Goal: Task Accomplishment & Management: Manage account settings

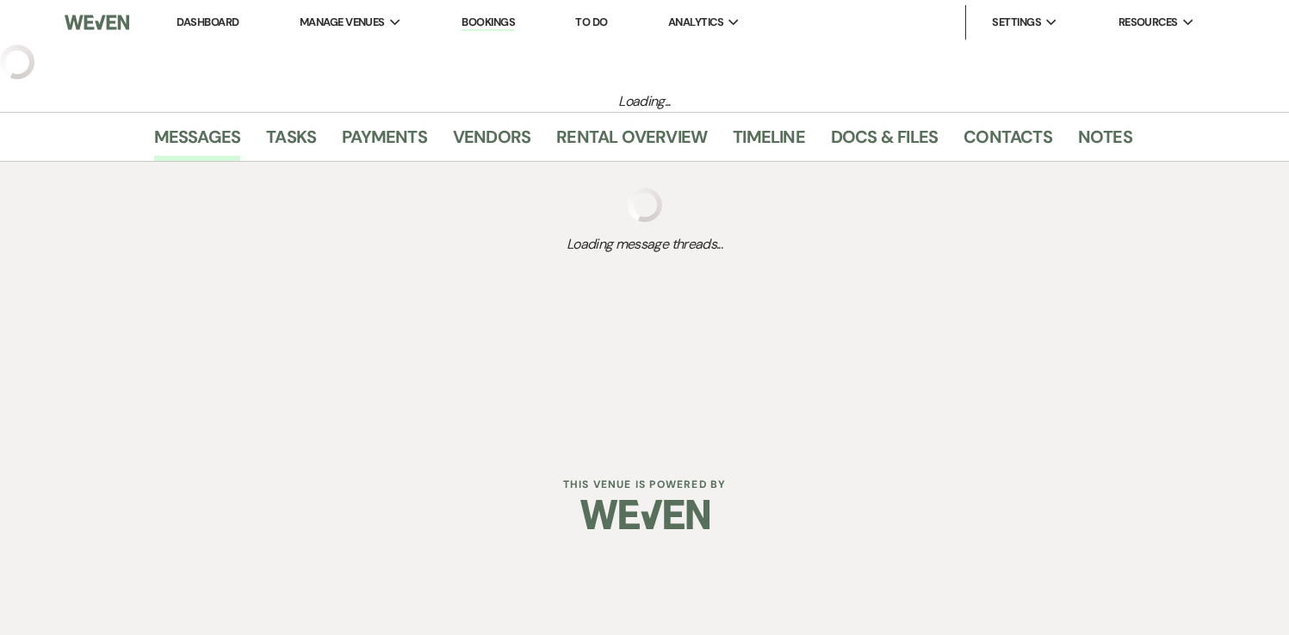
click at [223, 16] on link "Dashboard" at bounding box center [208, 22] width 62 height 15
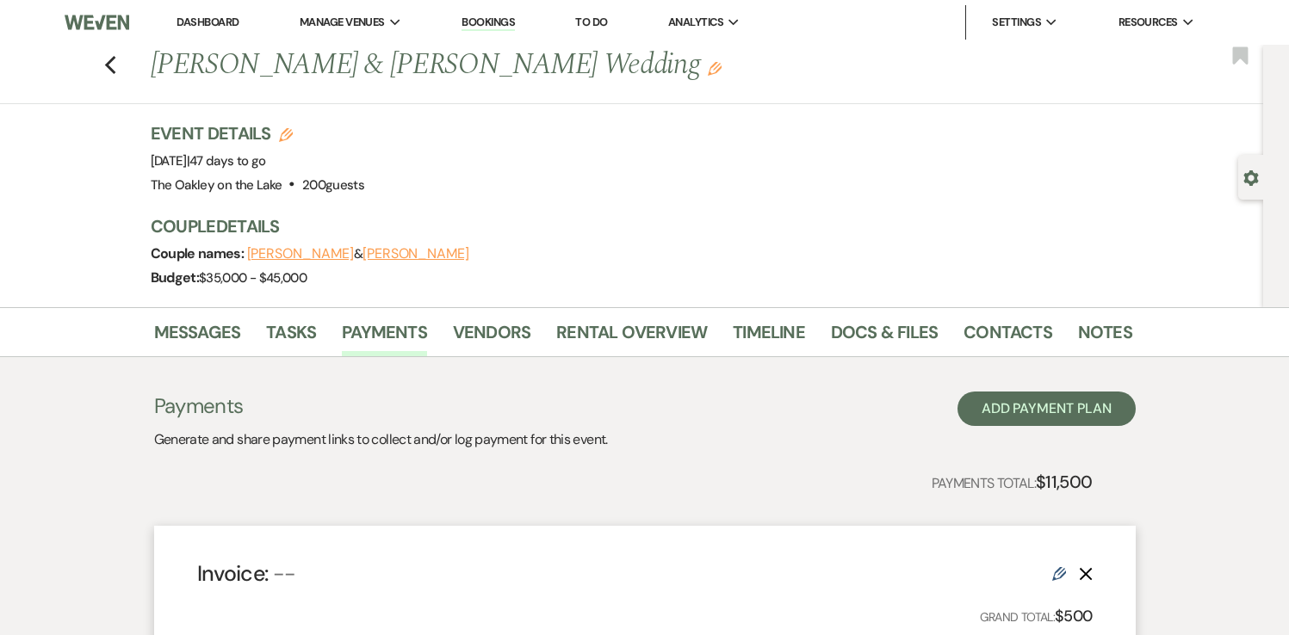
click at [207, 17] on link "Dashboard" at bounding box center [208, 22] width 62 height 15
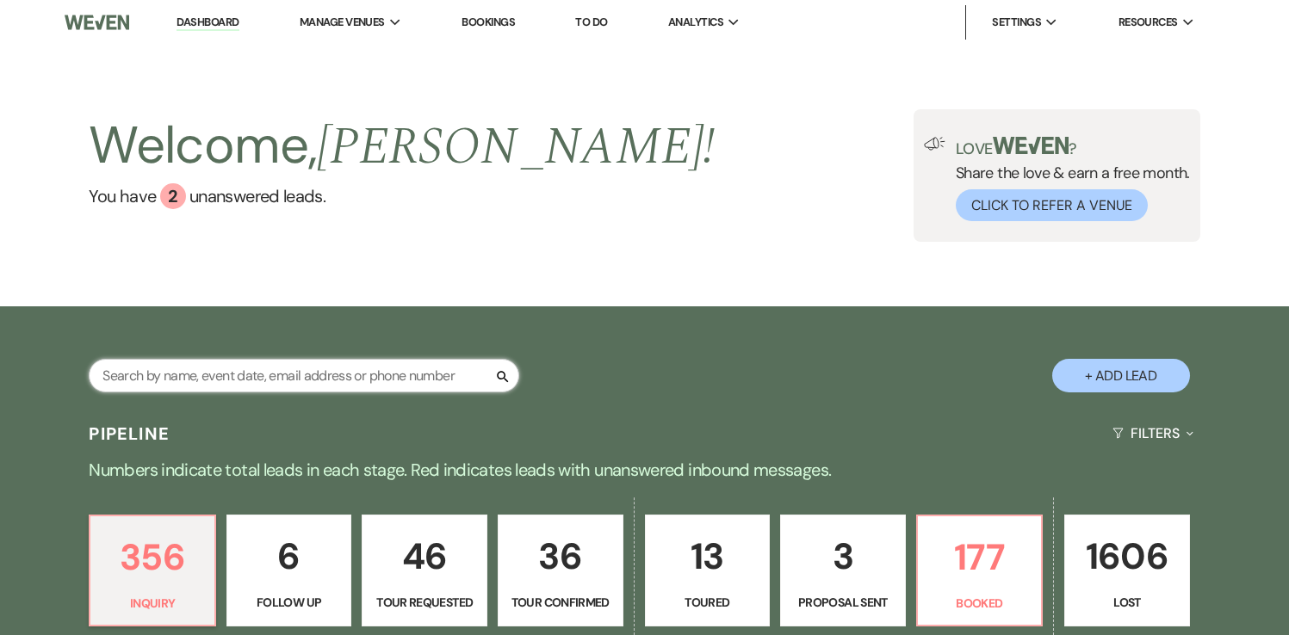
click at [232, 384] on input "text" at bounding box center [304, 376] width 431 height 34
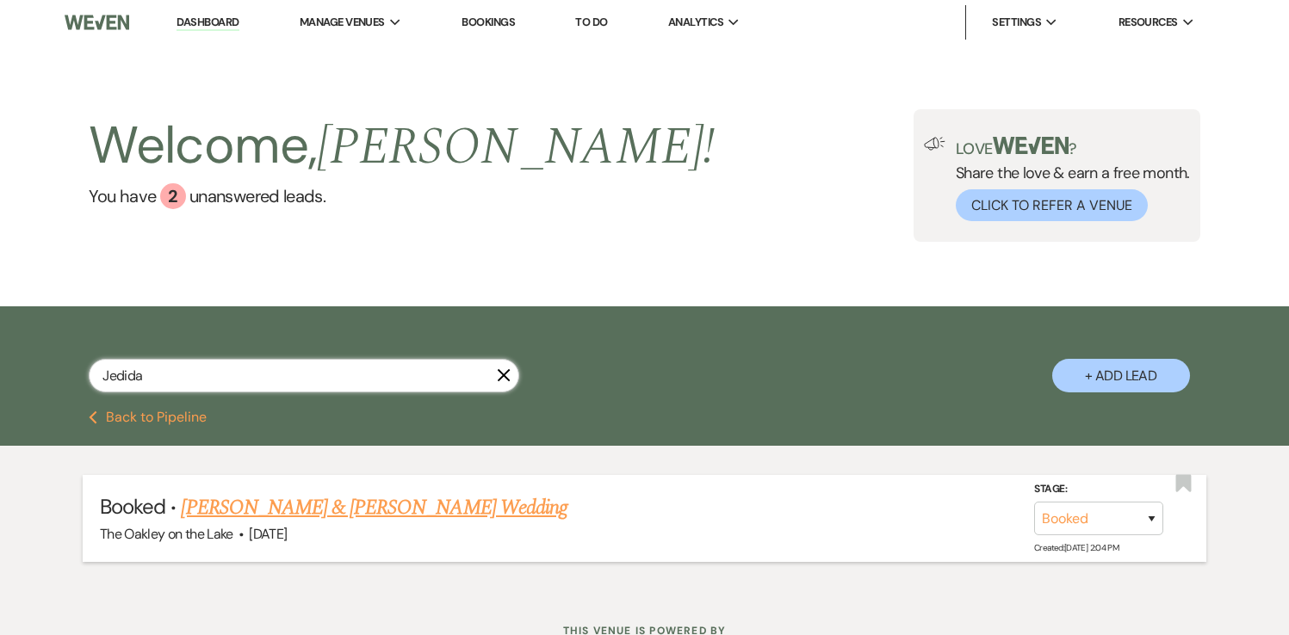
type input "Jedida"
click at [232, 512] on link "[PERSON_NAME] & [PERSON_NAME] Wedding" at bounding box center [374, 508] width 386 height 31
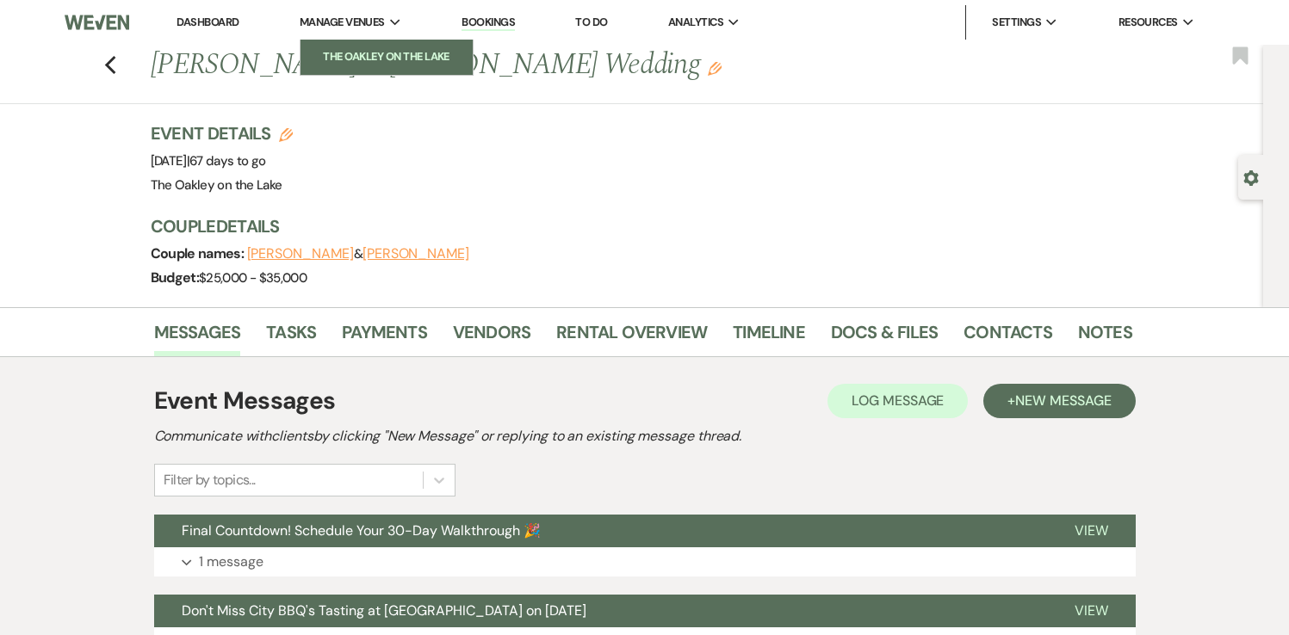
click at [387, 49] on li "The Oakley on the Lake" at bounding box center [386, 56] width 155 height 17
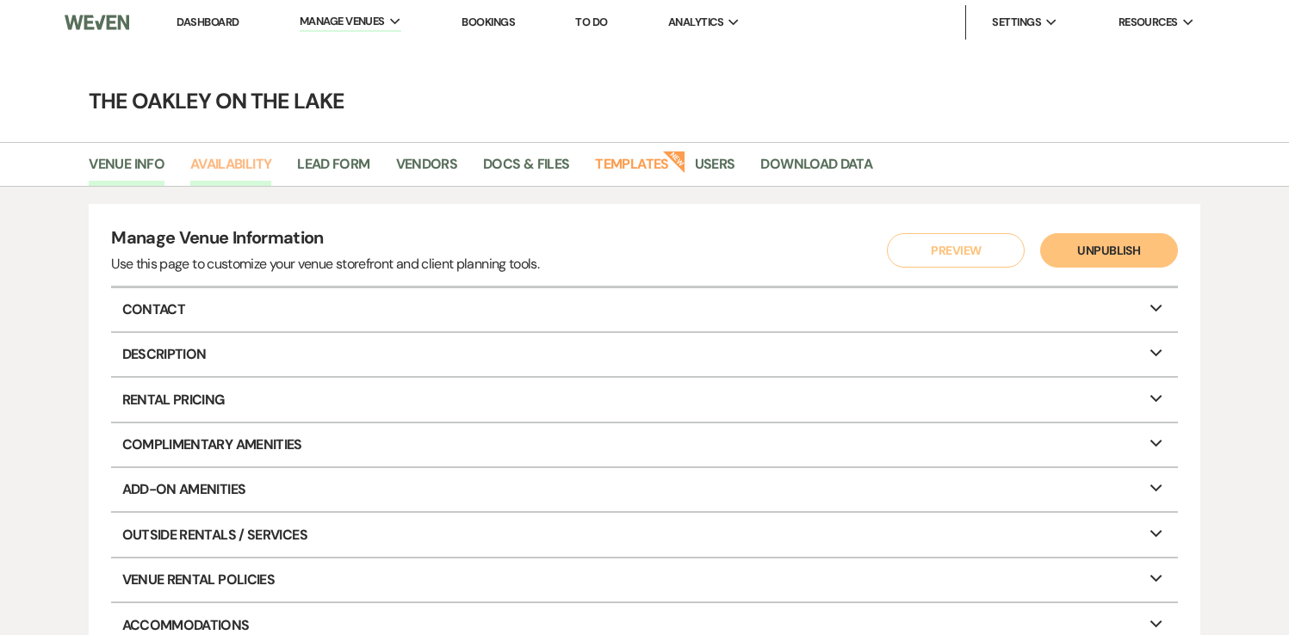
click at [252, 164] on link "Availability" at bounding box center [230, 169] width 81 height 33
select select "2"
select select "2026"
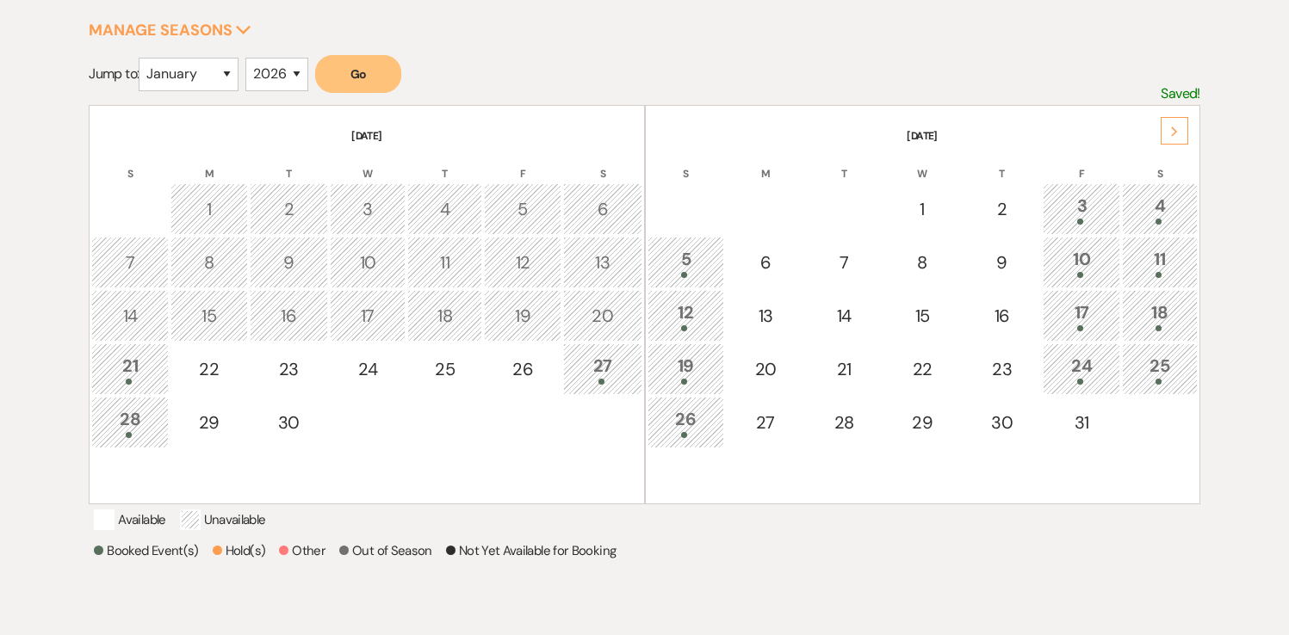
scroll to position [279, 0]
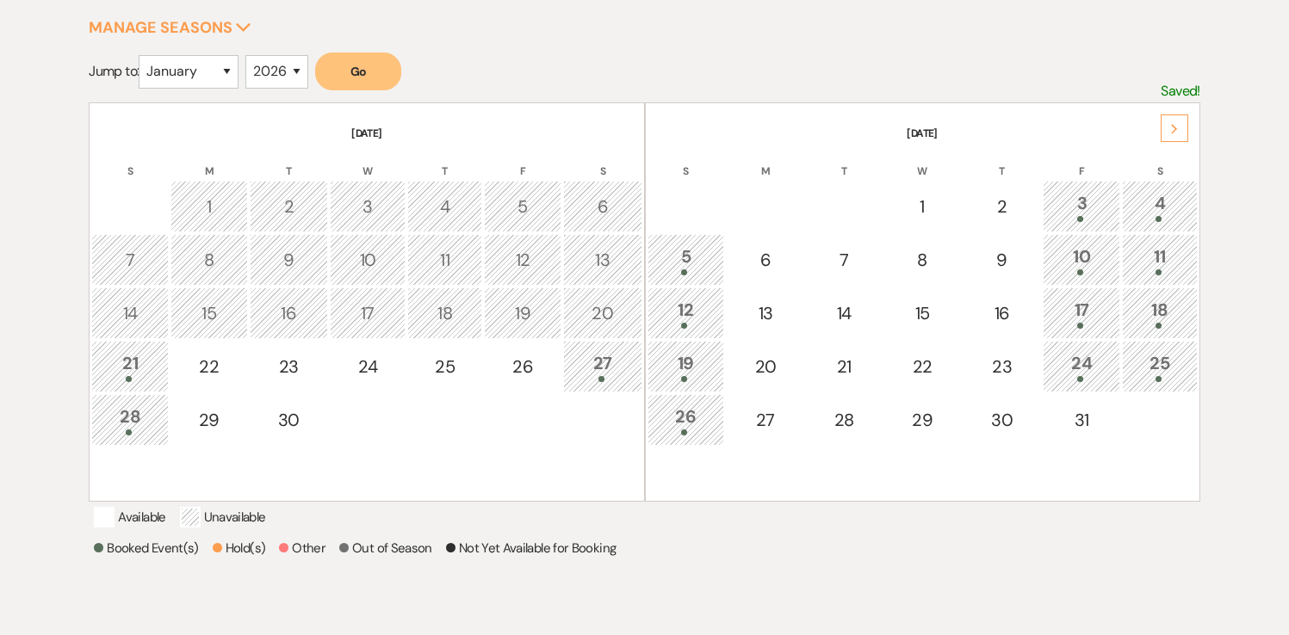
click at [593, 365] on div "27" at bounding box center [603, 366] width 60 height 32
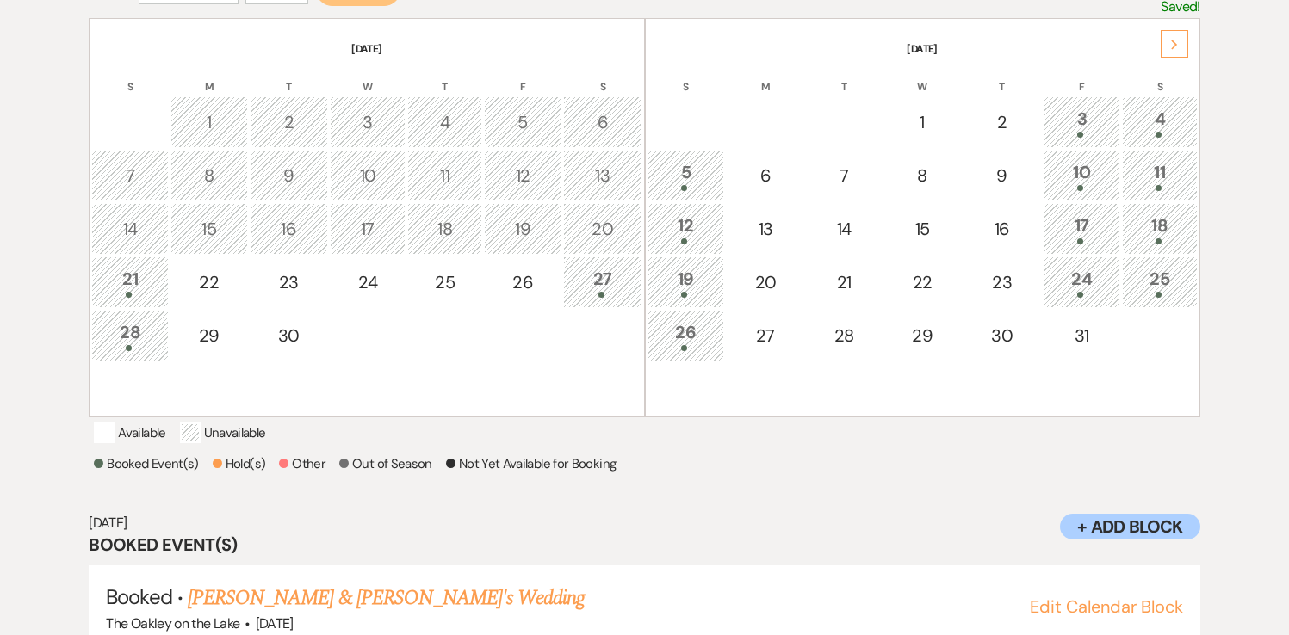
scroll to position [347, 0]
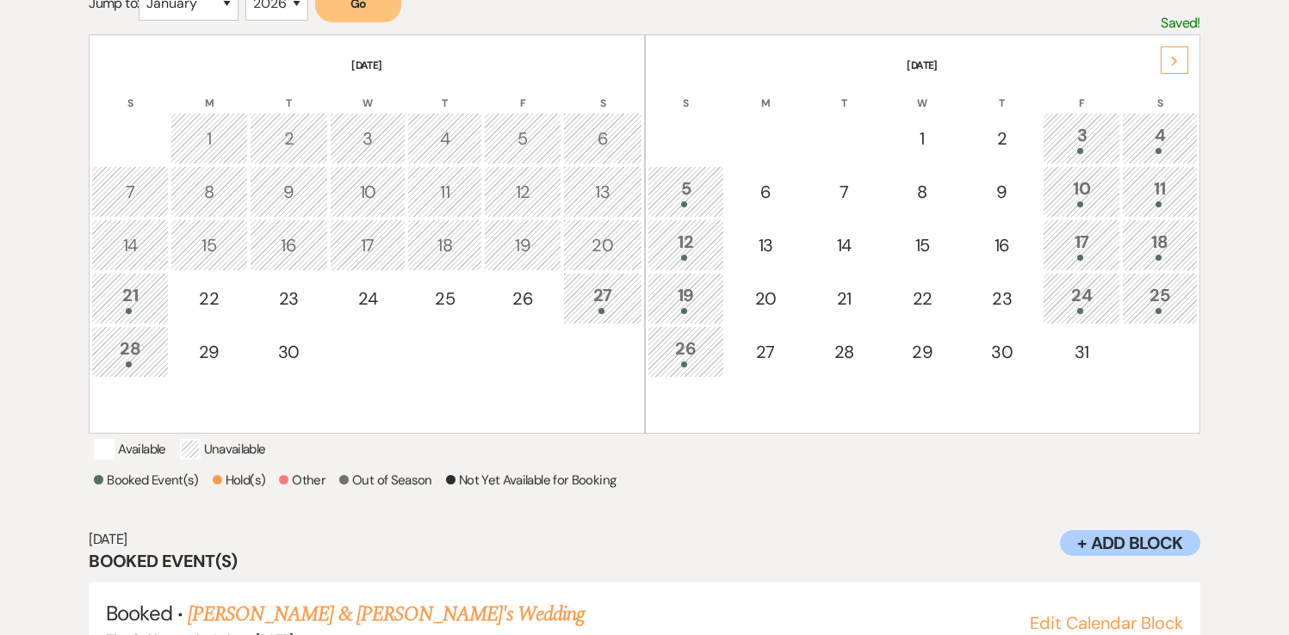
click at [139, 366] on div at bounding box center [130, 365] width 59 height 6
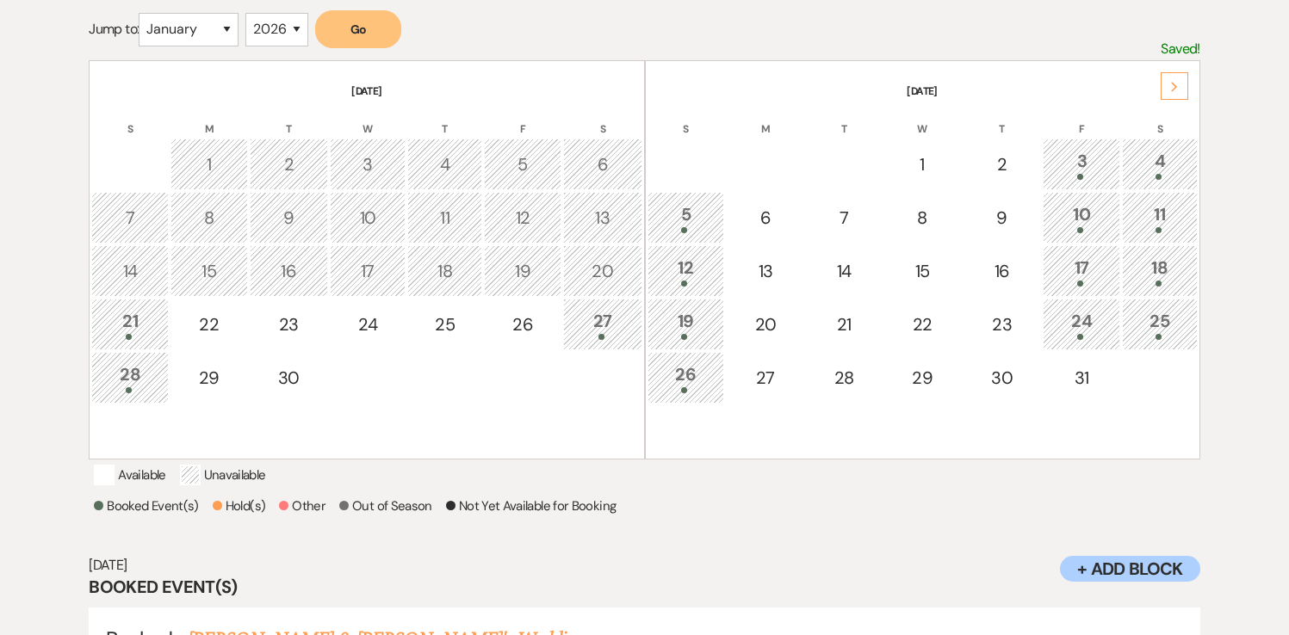
scroll to position [319, 0]
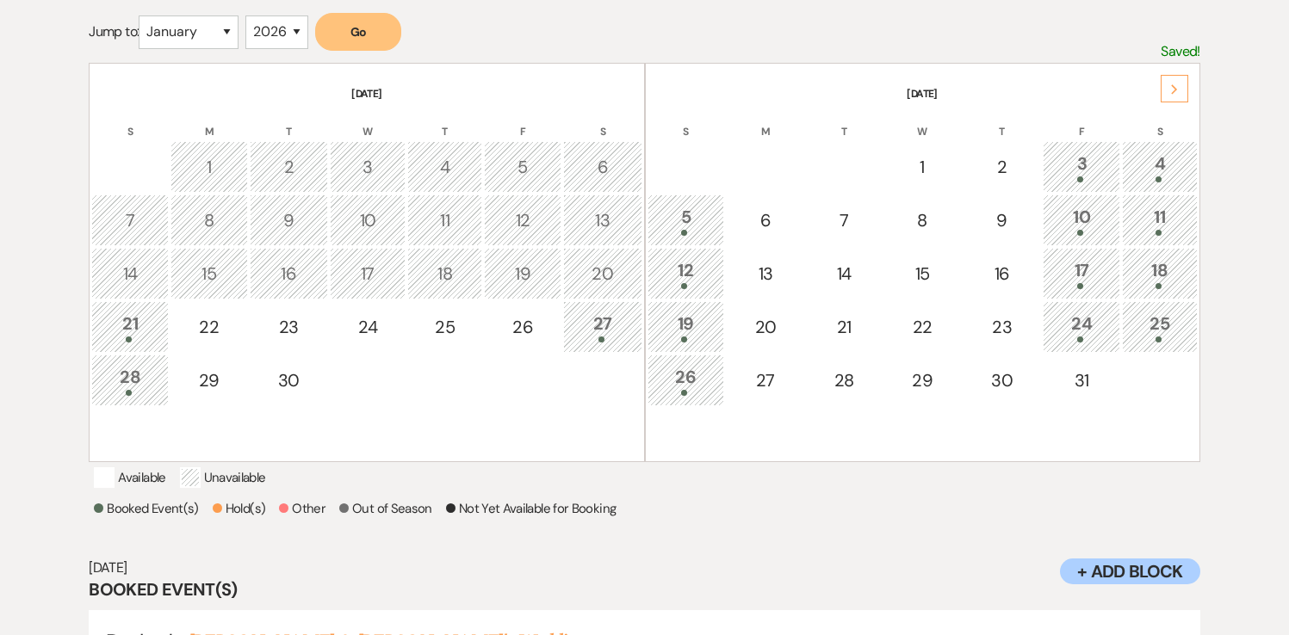
click at [1177, 84] on icon "Next" at bounding box center [1174, 89] width 9 height 10
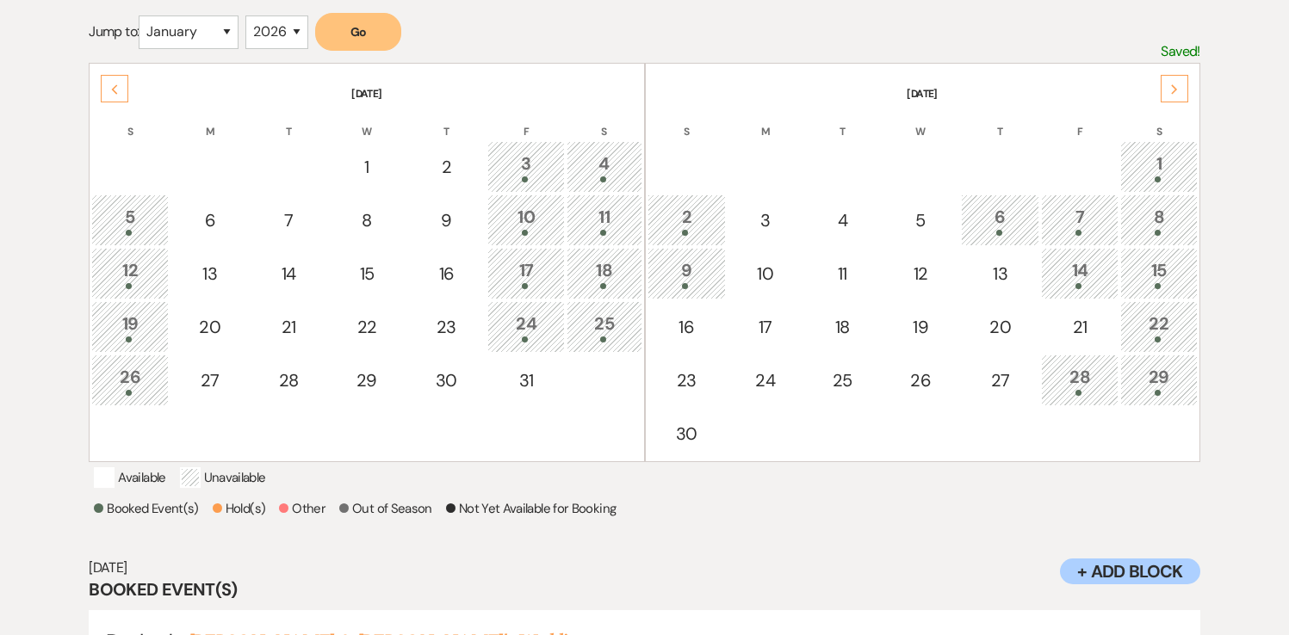
click at [984, 206] on div "6" at bounding box center [1000, 220] width 60 height 32
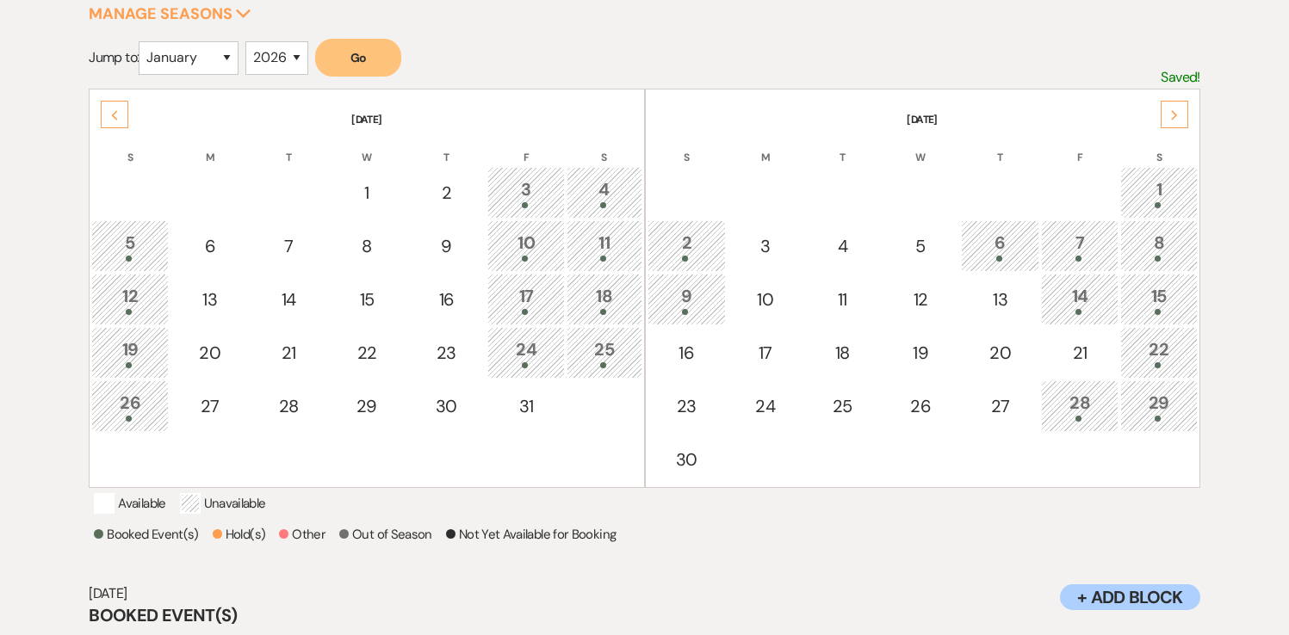
scroll to position [254, 0]
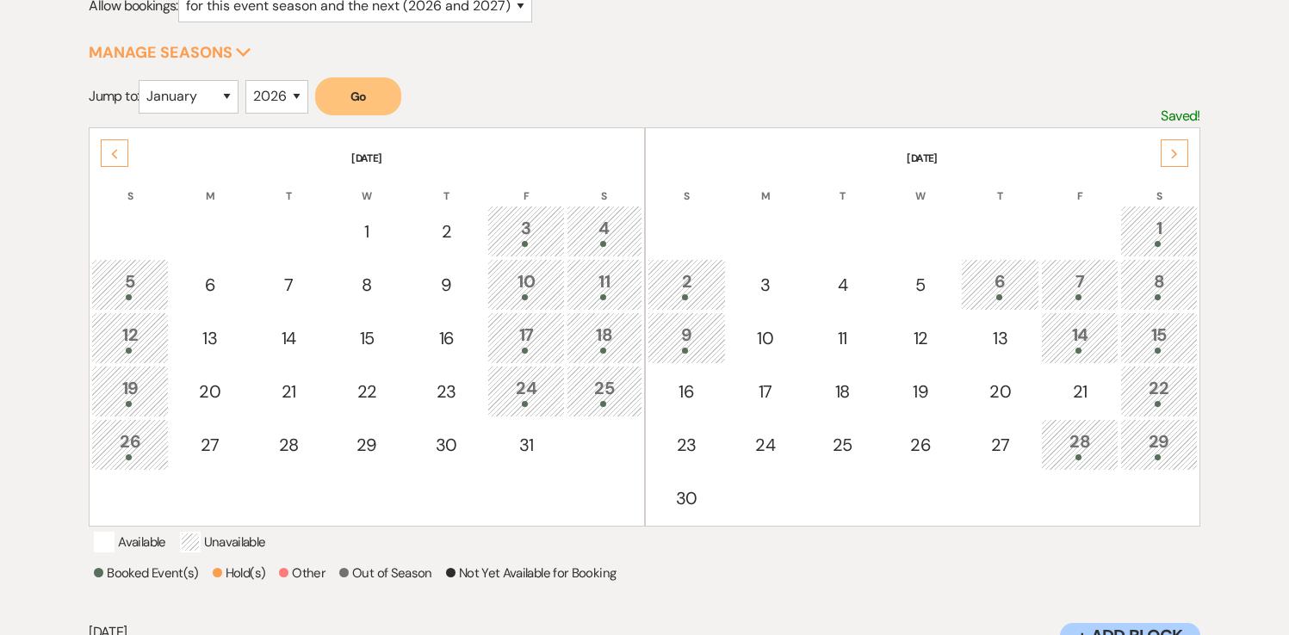
click at [1059, 457] on div at bounding box center [1080, 458] width 59 height 6
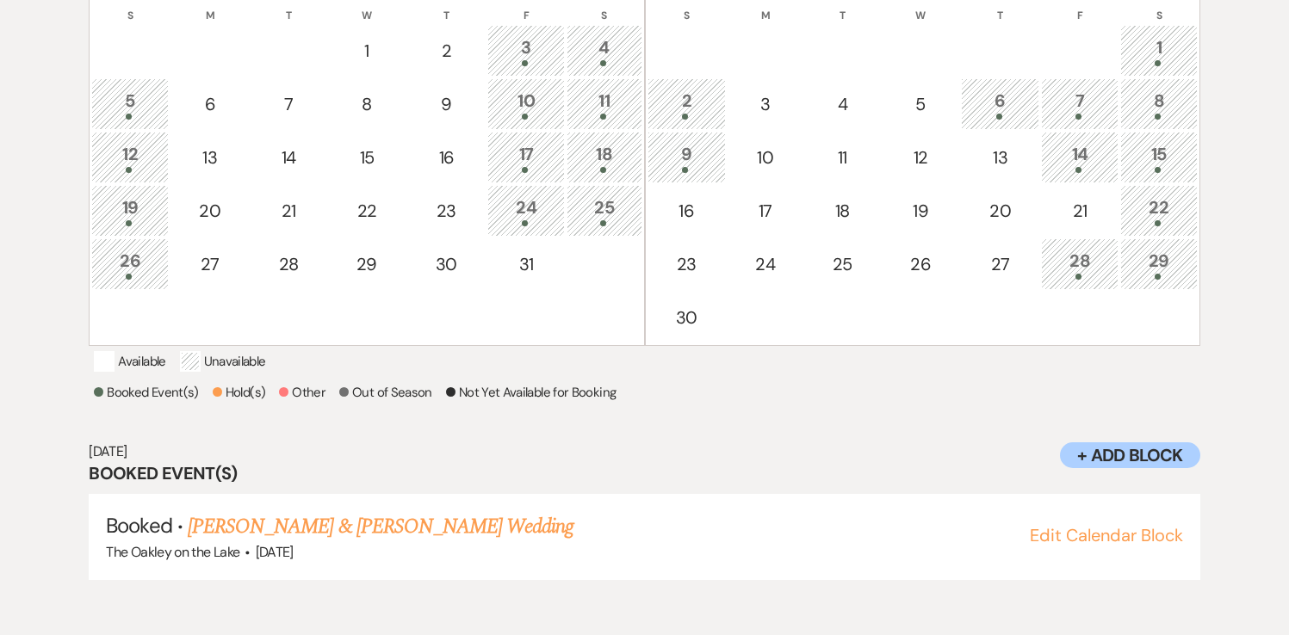
scroll to position [0, 0]
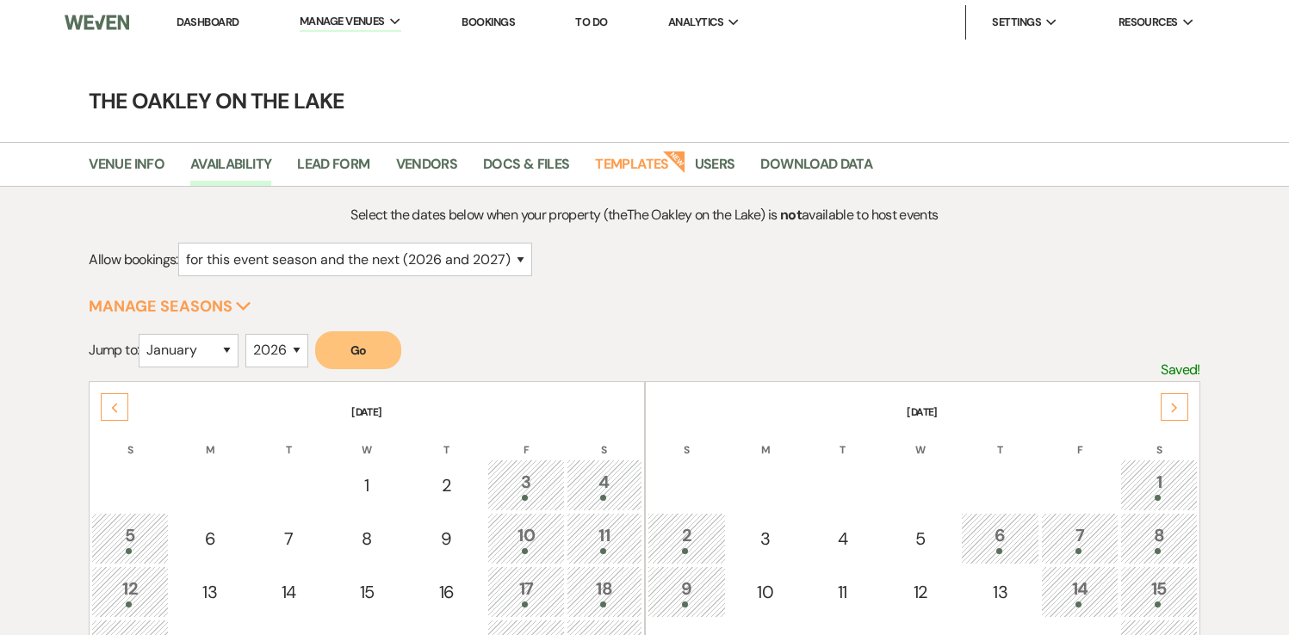
click at [193, 25] on link "Dashboard" at bounding box center [208, 22] width 62 height 15
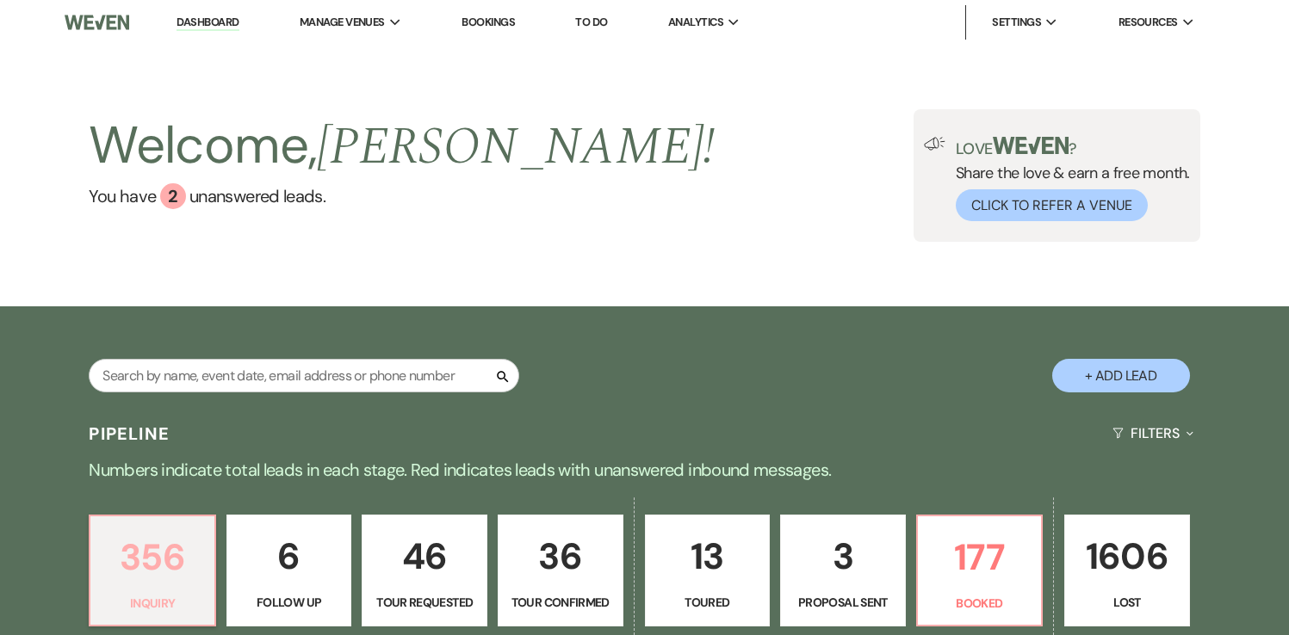
click at [150, 573] on p "356" at bounding box center [152, 558] width 103 height 58
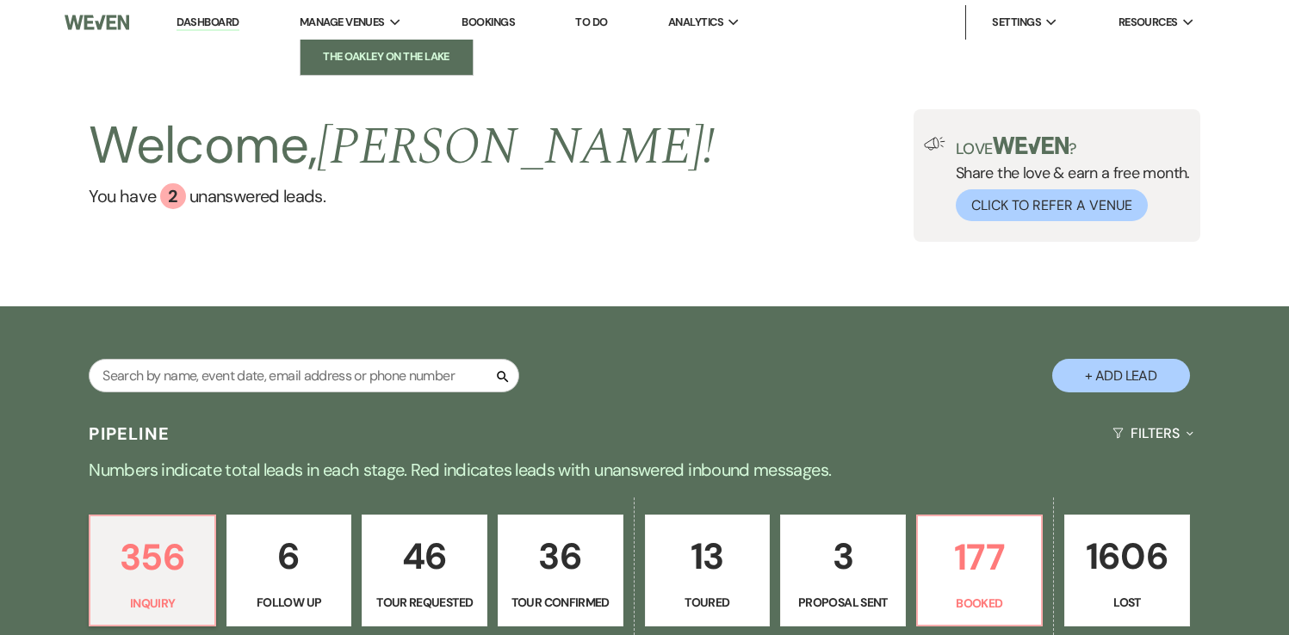
click at [353, 46] on link "The Oakley on the Lake" at bounding box center [387, 57] width 172 height 34
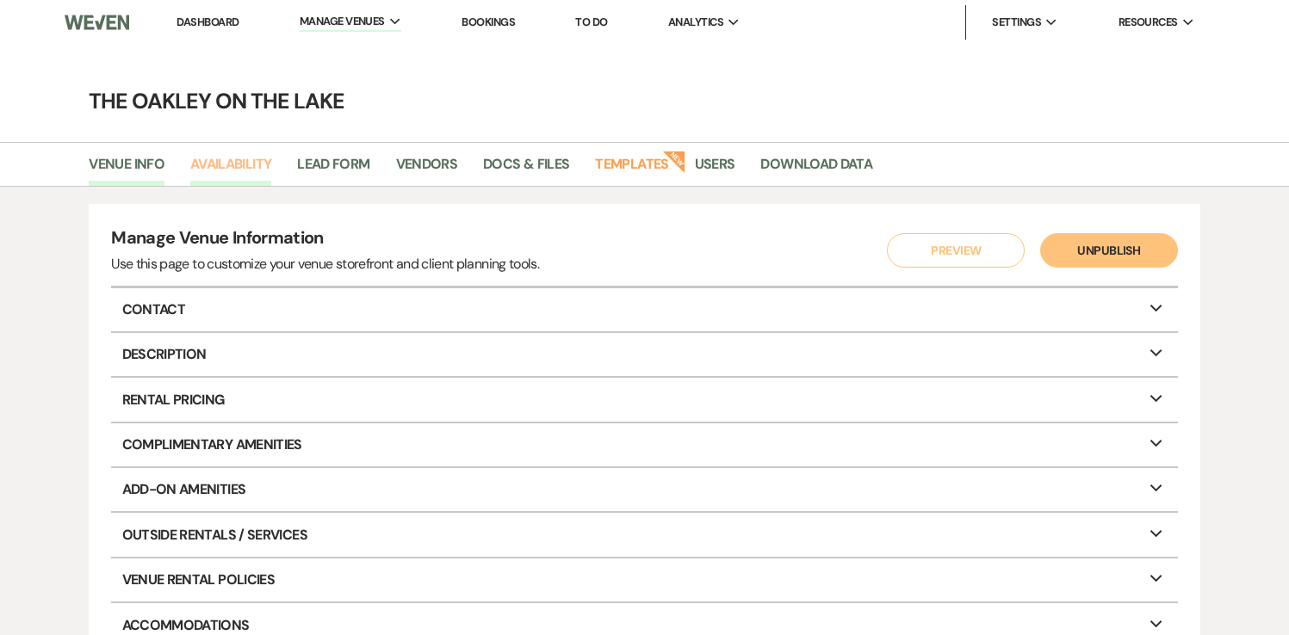
click at [251, 163] on link "Availability" at bounding box center [230, 169] width 81 height 33
select select "2"
select select "2026"
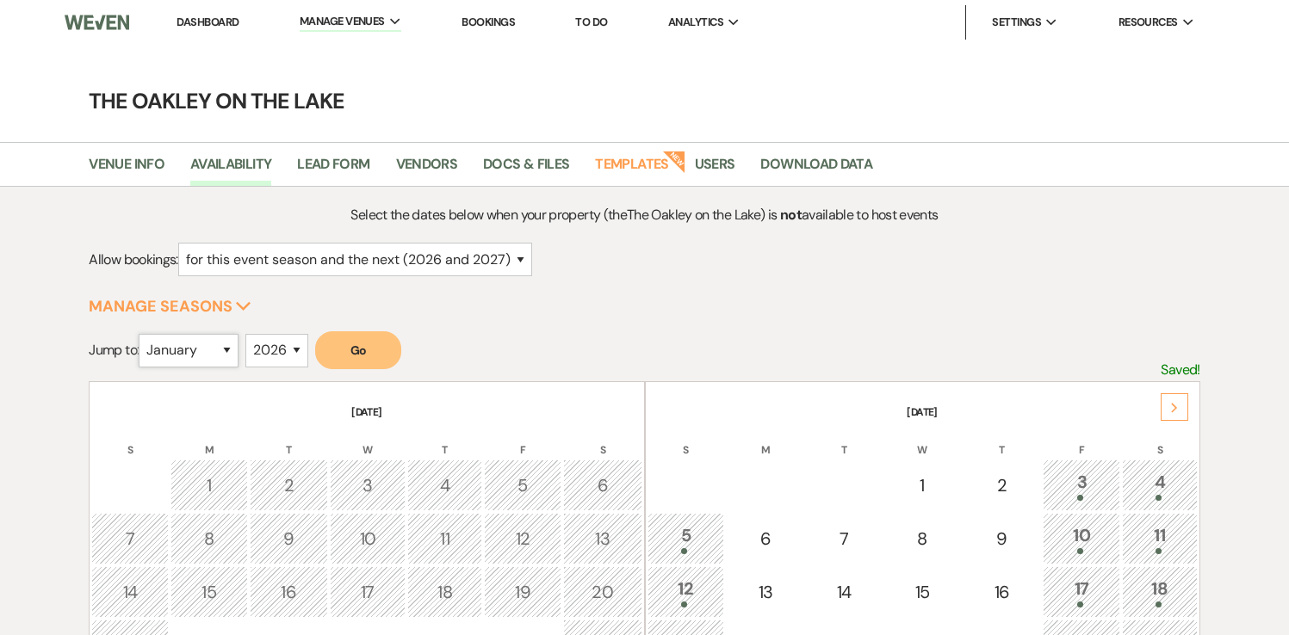
click at [230, 353] on select "January February March April May June July August September October November De…" at bounding box center [189, 351] width 100 height 34
click at [384, 350] on button "Go" at bounding box center [358, 351] width 86 height 38
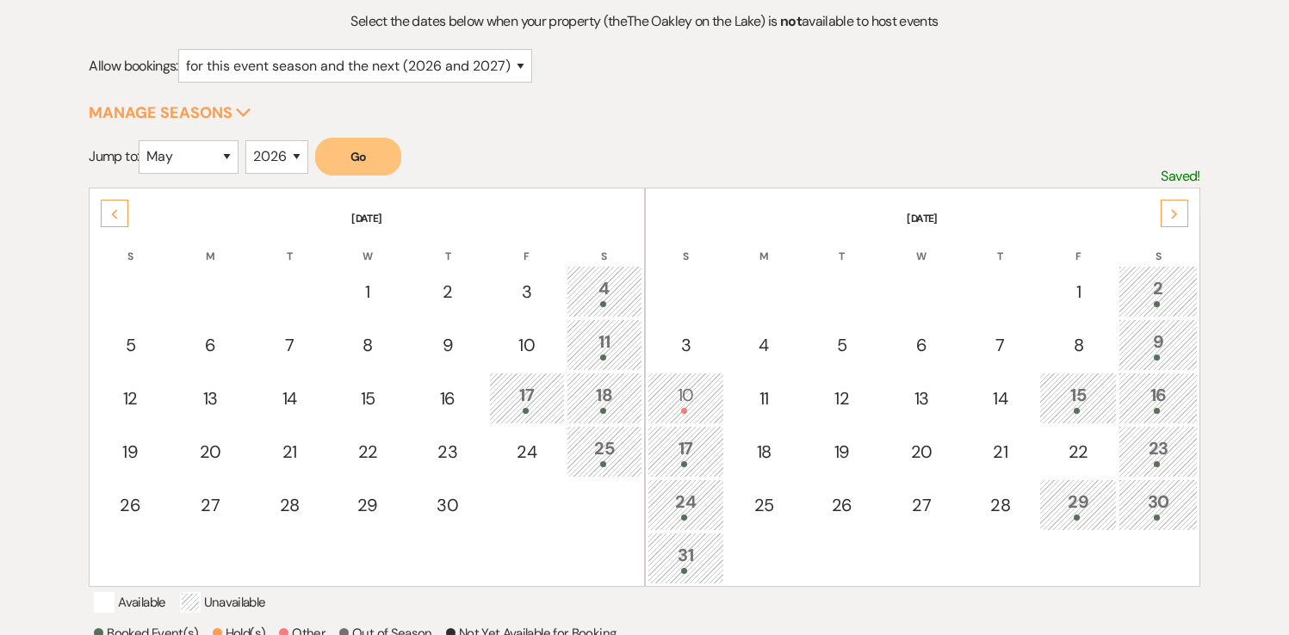
scroll to position [181, 0]
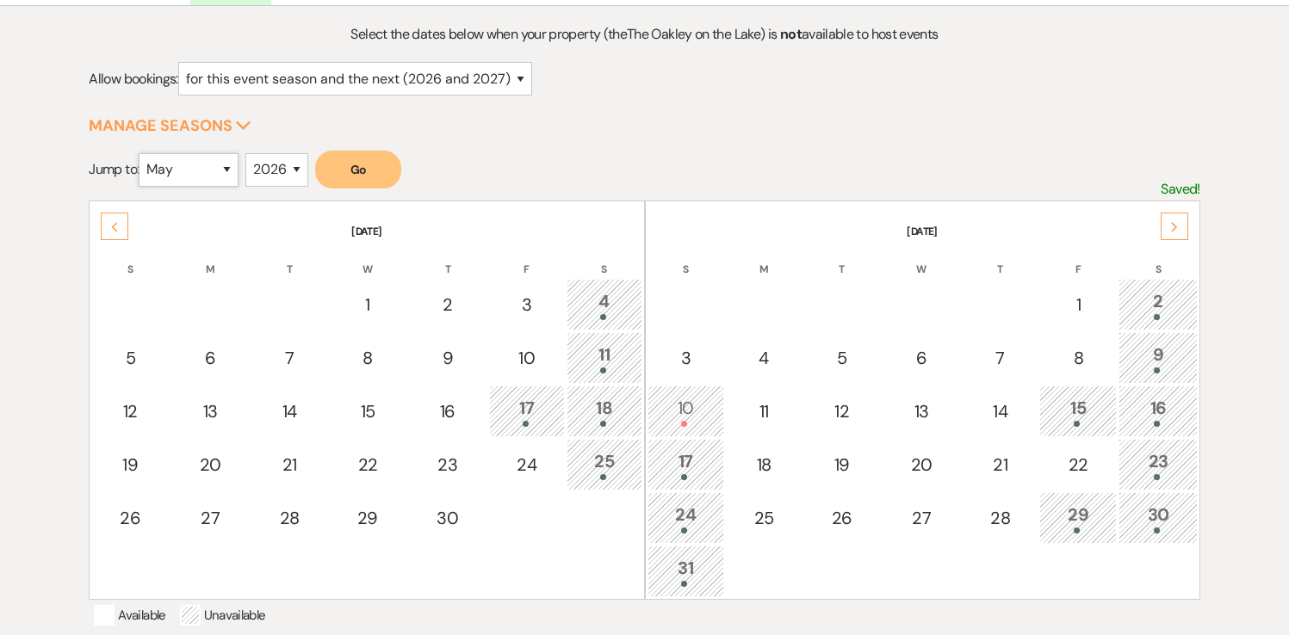
click at [217, 172] on select "January February March April May June July August September October November De…" at bounding box center [189, 170] width 100 height 34
select select "9"
click at [358, 170] on button "Go" at bounding box center [358, 170] width 86 height 38
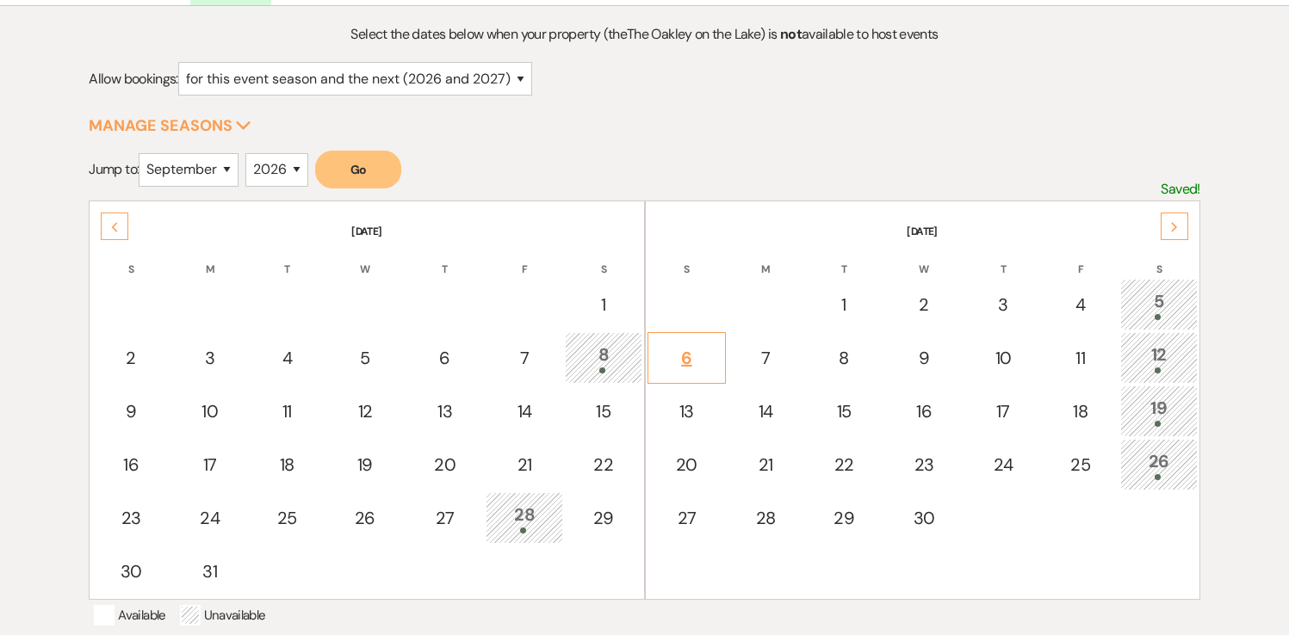
click at [688, 365] on div "6" at bounding box center [687, 358] width 60 height 26
select select "other"
select select "false"
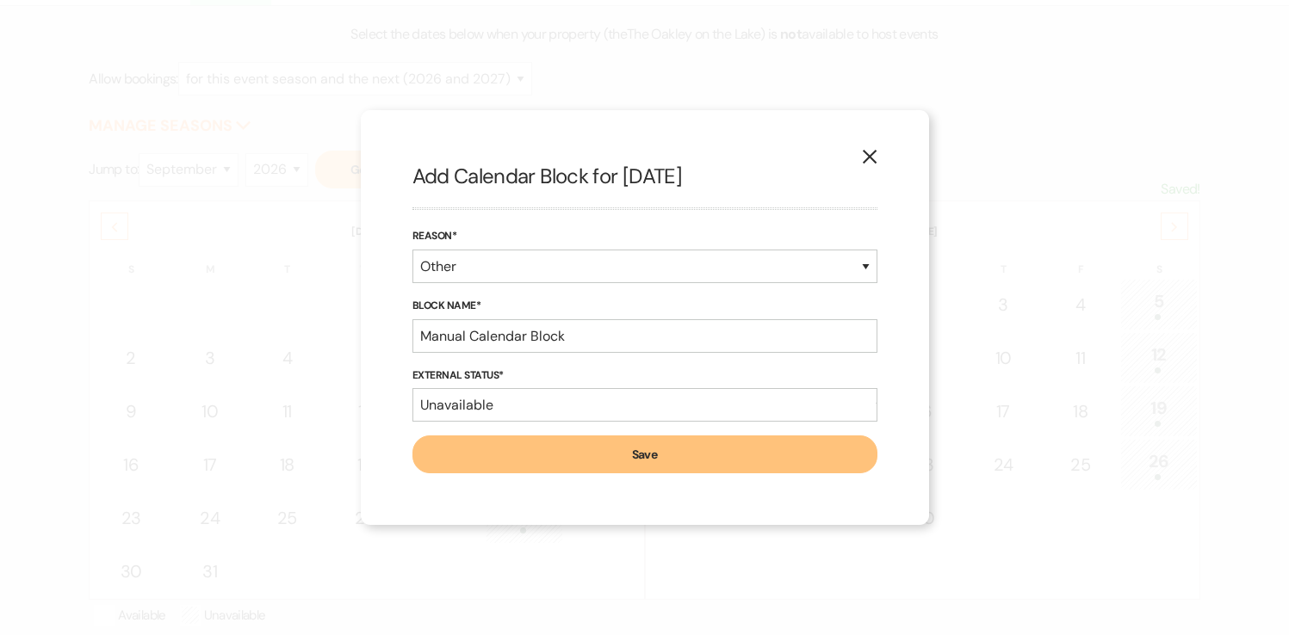
click at [644, 458] on button "Save" at bounding box center [644, 455] width 465 height 38
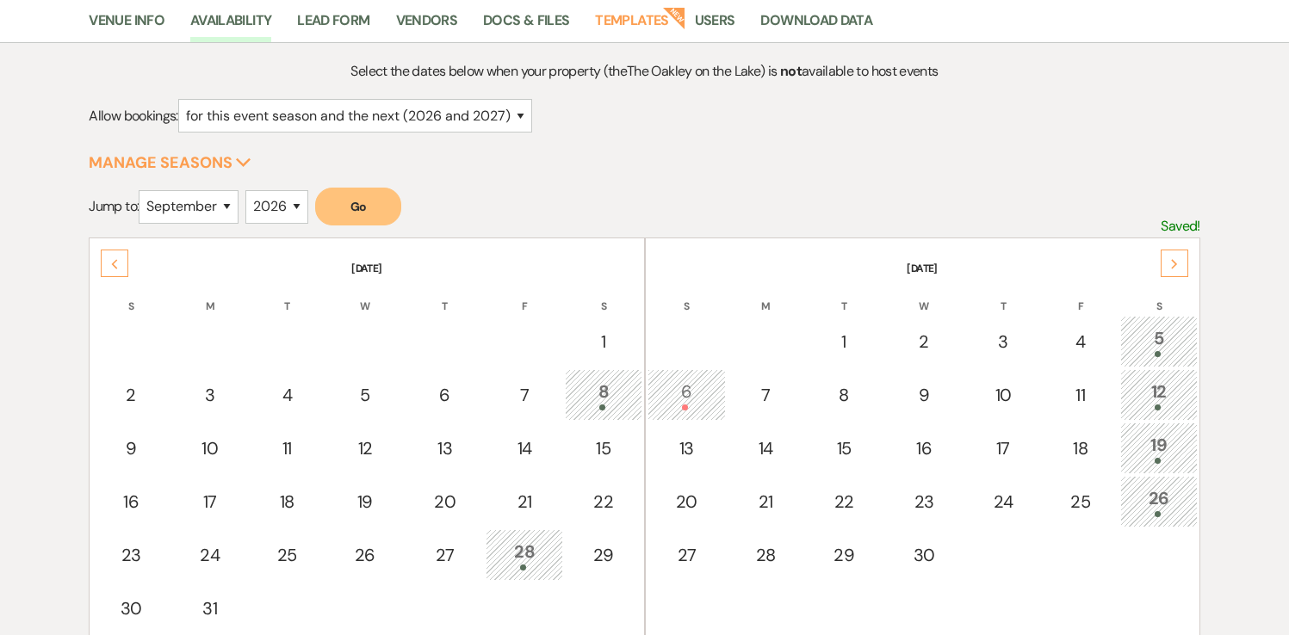
scroll to position [149, 0]
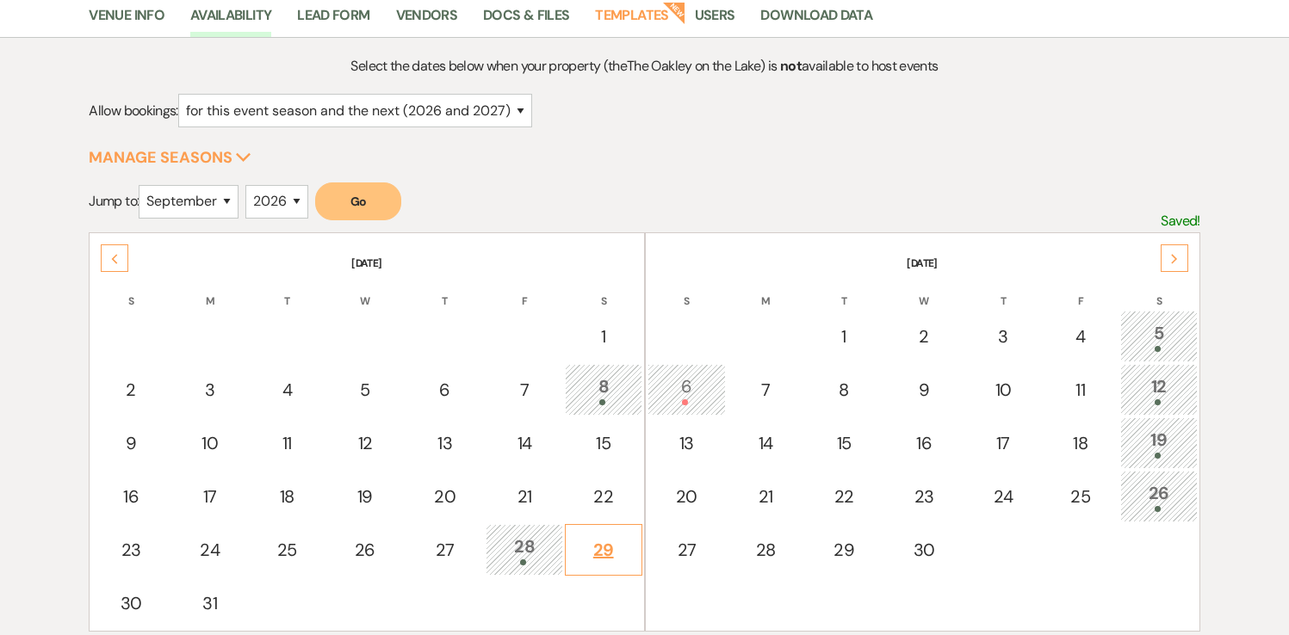
click at [604, 556] on div "29" at bounding box center [603, 550] width 59 height 26
select select "other"
select select "false"
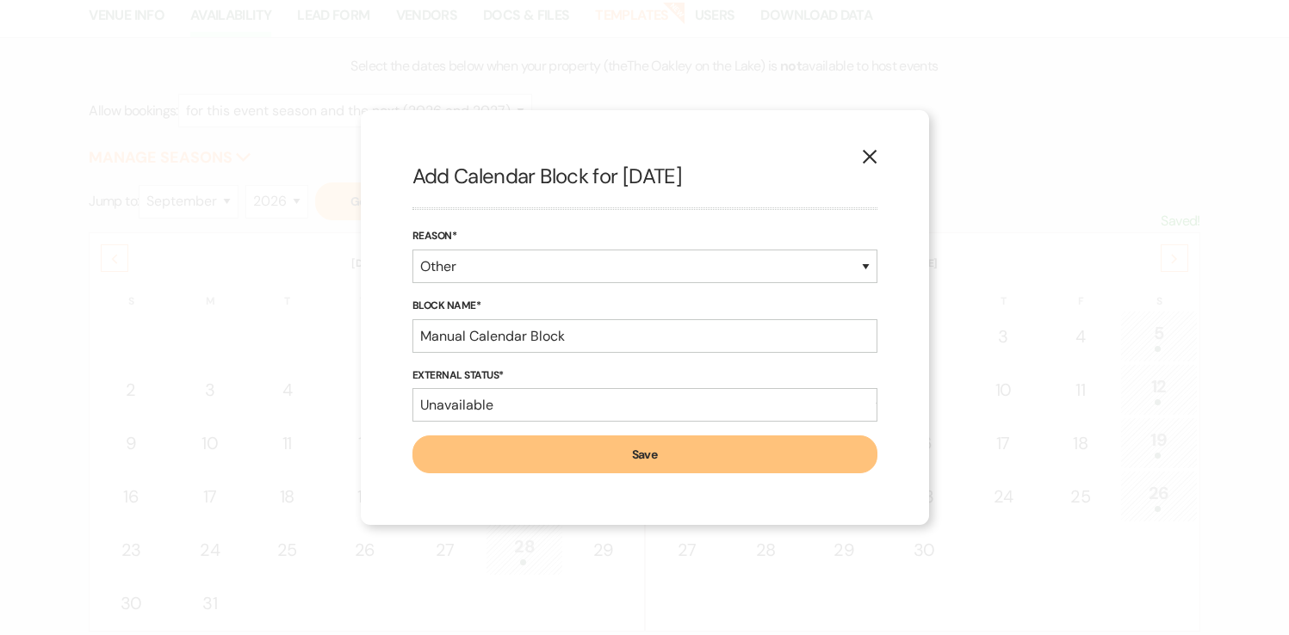
click at [656, 459] on button "Save" at bounding box center [644, 455] width 465 height 38
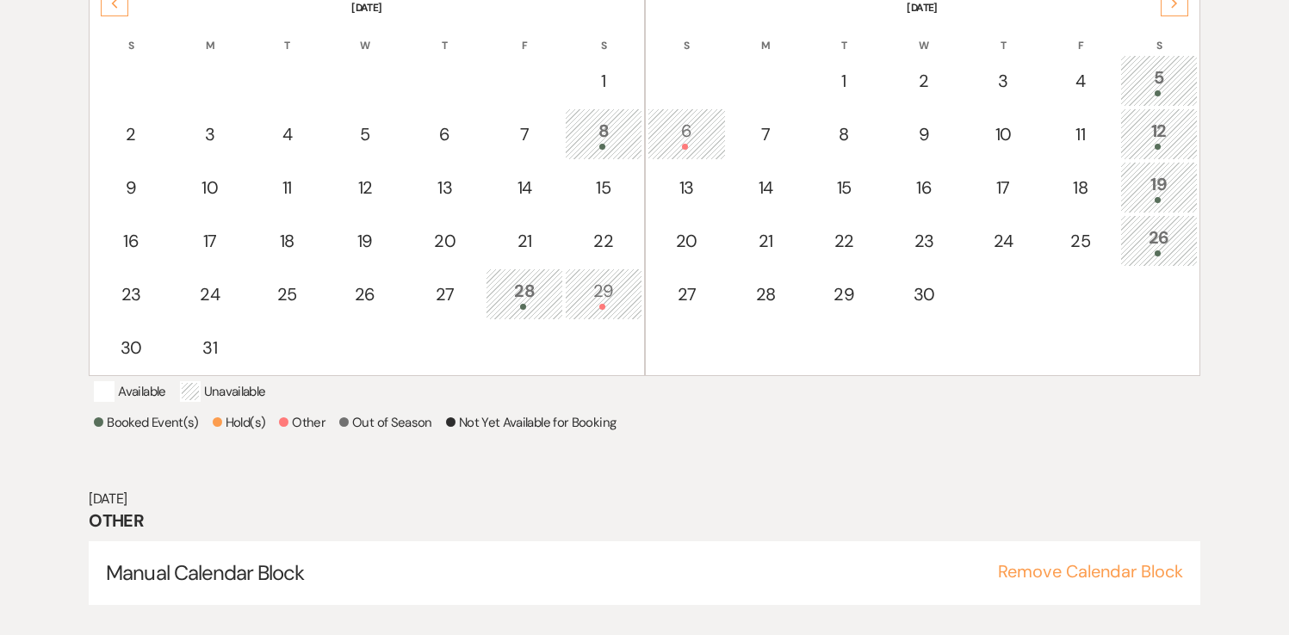
scroll to position [435, 0]
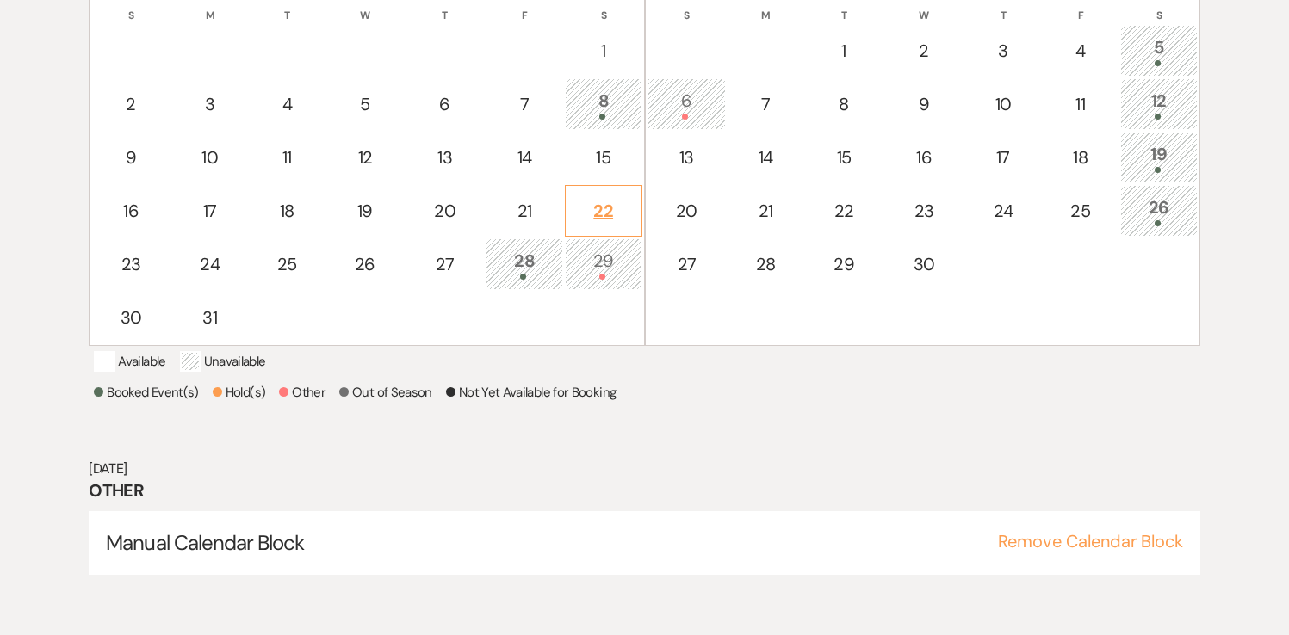
click at [603, 213] on div "22" at bounding box center [603, 211] width 59 height 26
select select "other"
select select "false"
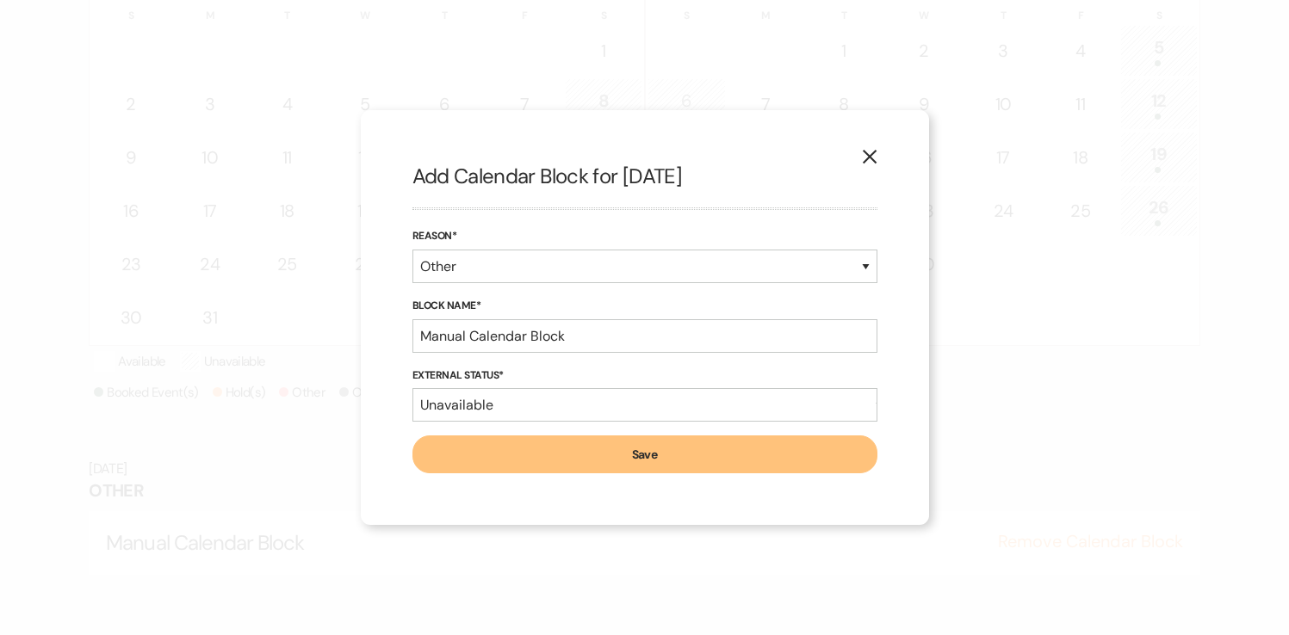
click at [640, 464] on button "Save" at bounding box center [644, 455] width 465 height 38
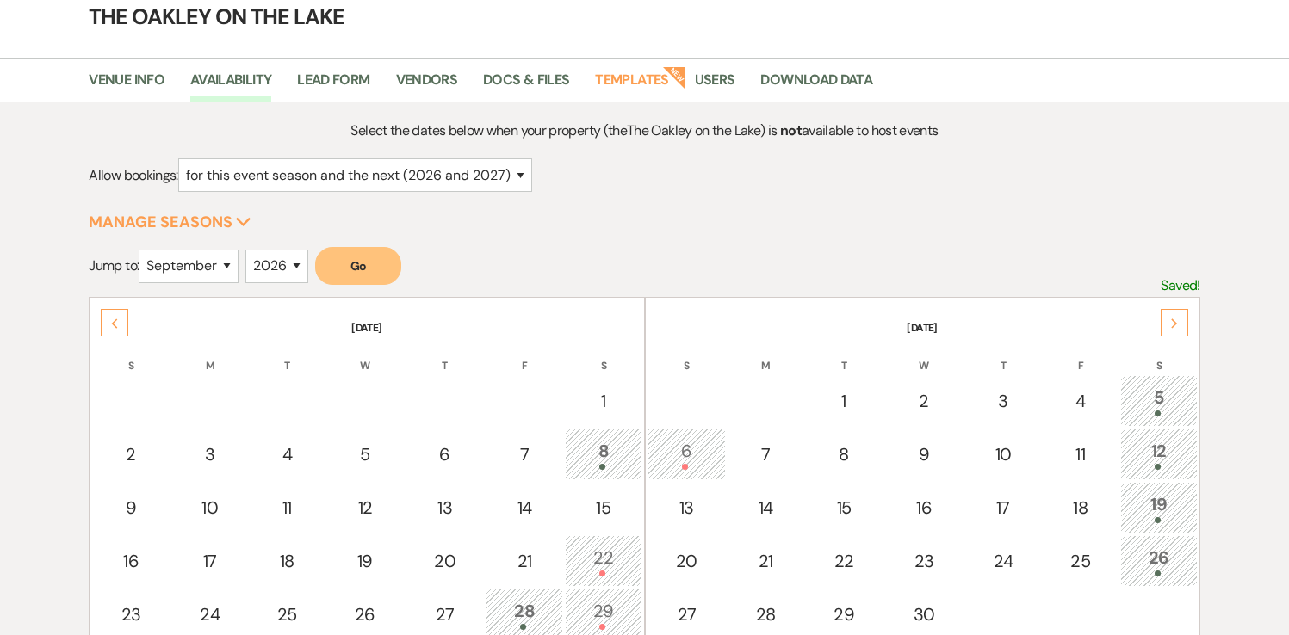
scroll to position [0, 0]
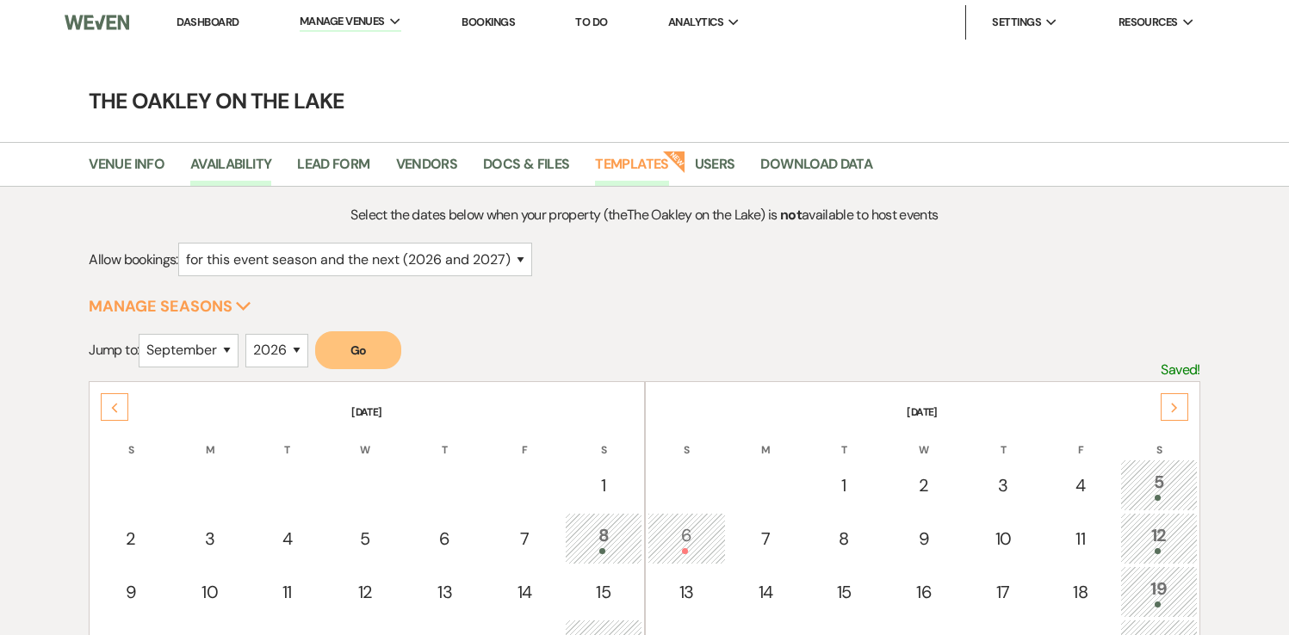
click at [623, 165] on link "Templates" at bounding box center [631, 169] width 73 height 33
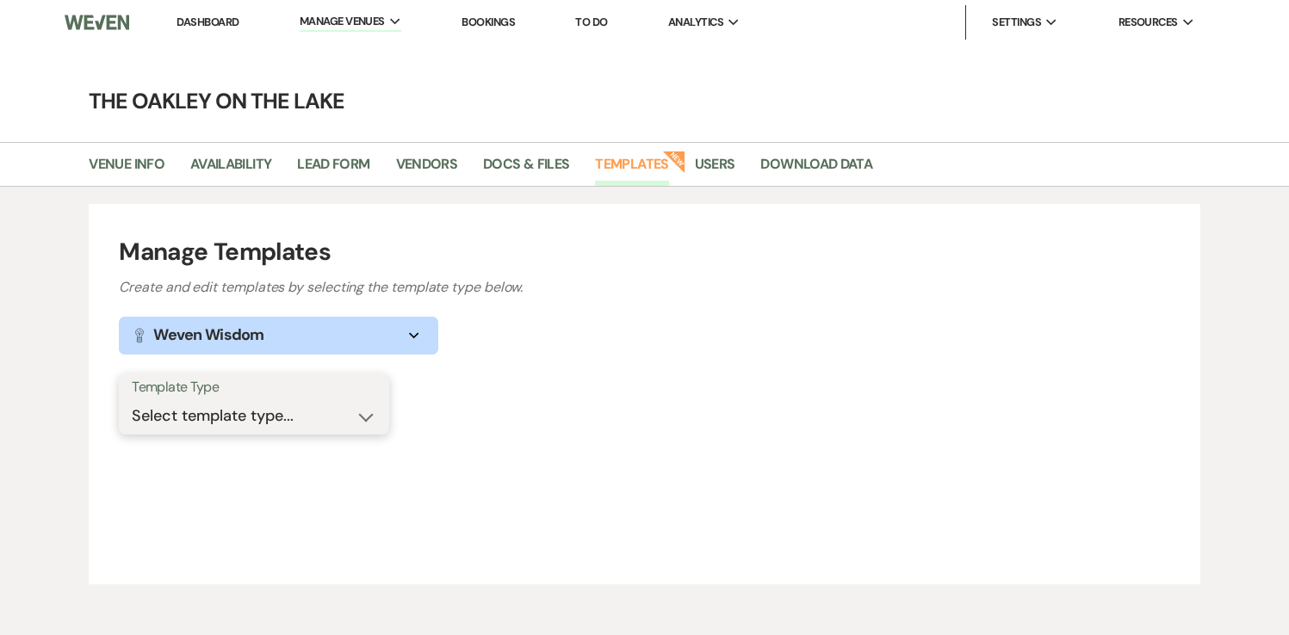
click at [269, 418] on select "Select template type... Task List Message Templates Payment Plan Inventory Item…" at bounding box center [254, 417] width 245 height 34
select select "Message Templates"
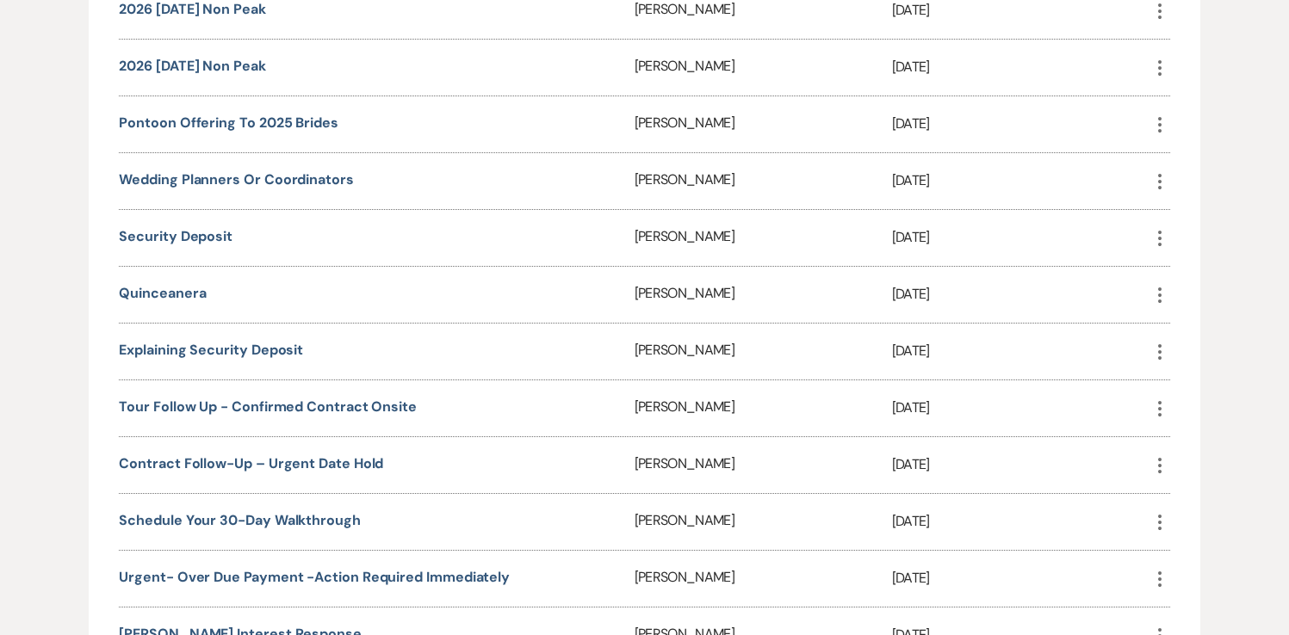
scroll to position [1995, 0]
click at [305, 454] on link "Contract Follow-Up – Urgent Date Hold" at bounding box center [251, 463] width 264 height 18
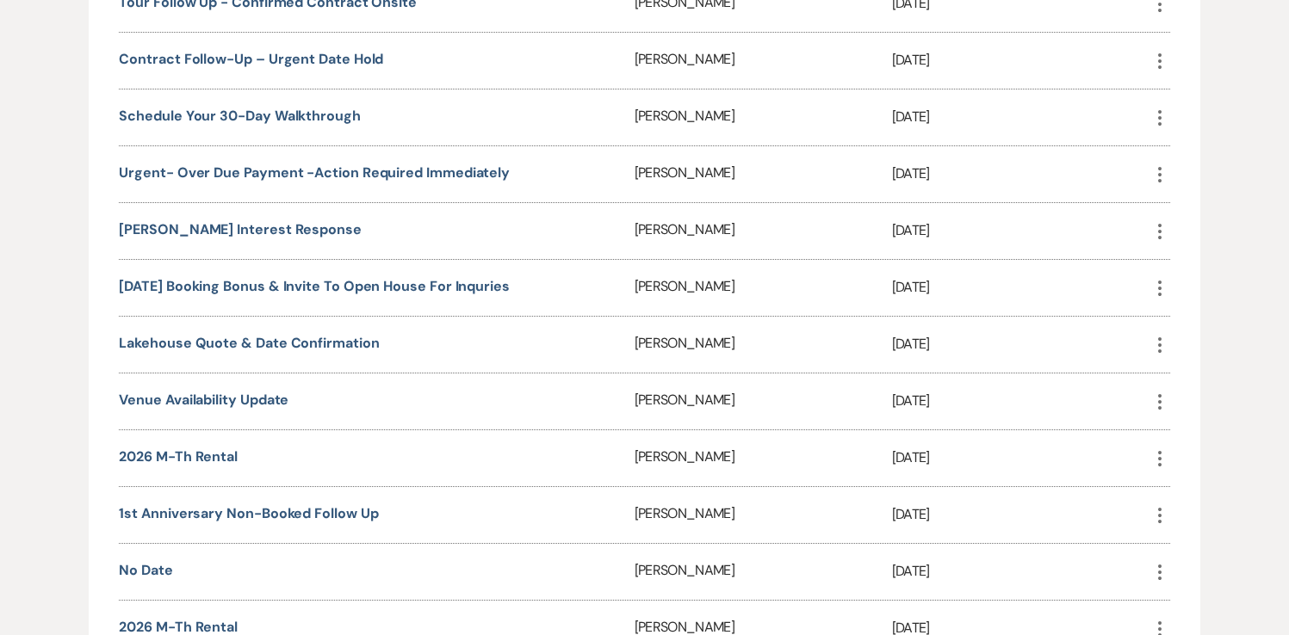
scroll to position [2401, 0]
click at [254, 389] on link "Venue Availability Update" at bounding box center [204, 398] width 170 height 18
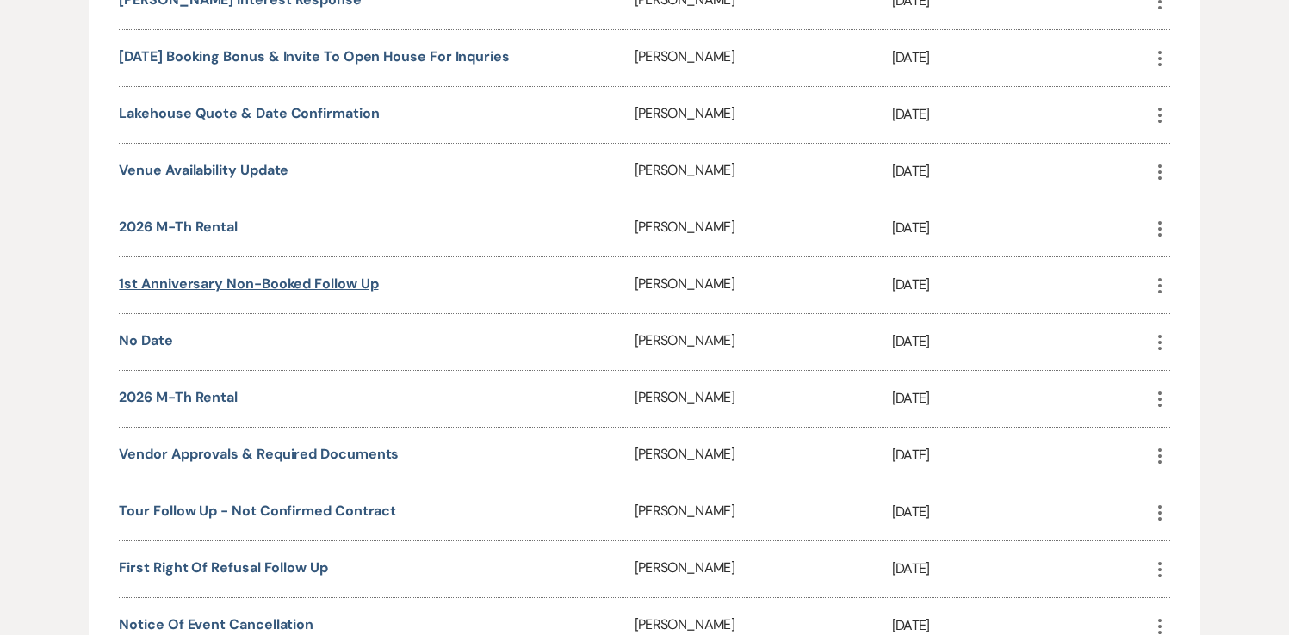
scroll to position [2632, 0]
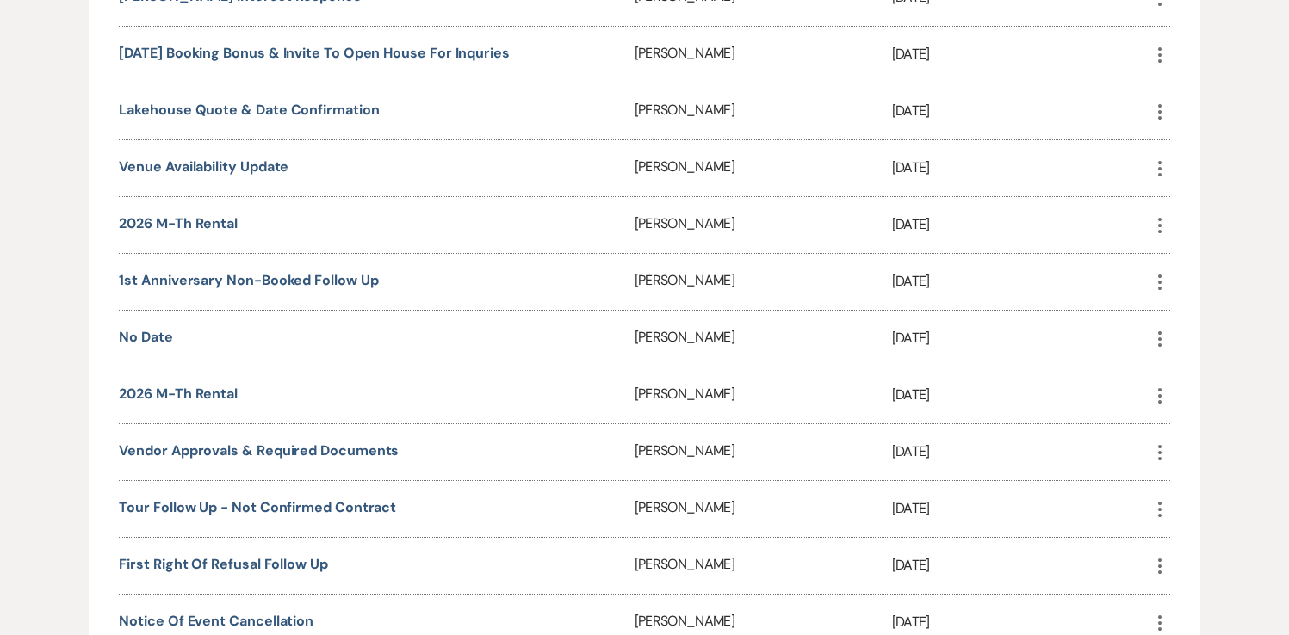
click at [288, 555] on link "First Right of Refusal follow up" at bounding box center [223, 564] width 208 height 18
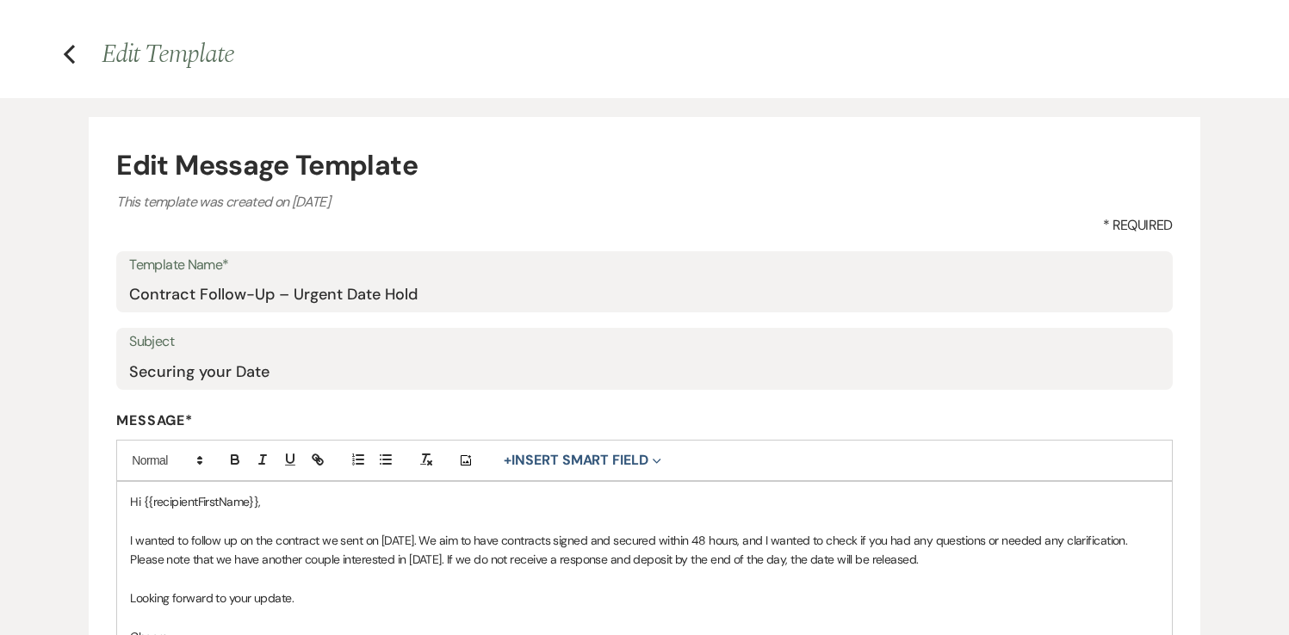
scroll to position [48, 0]
click at [72, 50] on icon "Previous" at bounding box center [69, 56] width 13 height 21
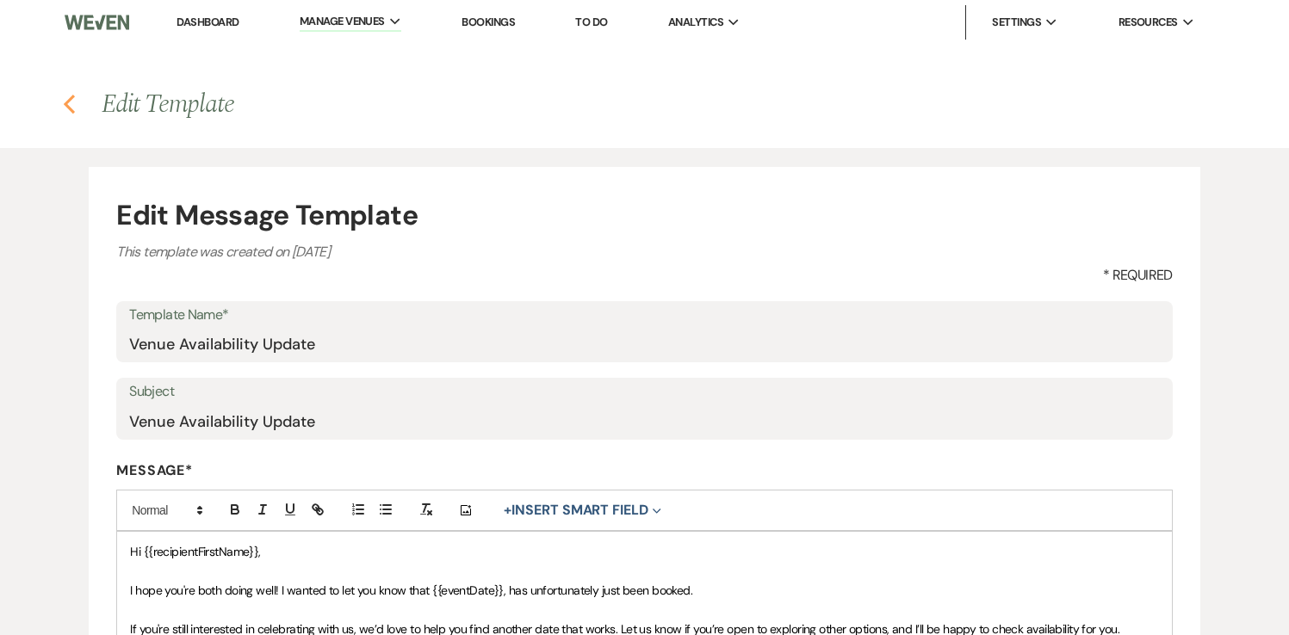
click at [70, 106] on icon "Previous" at bounding box center [69, 104] width 13 height 21
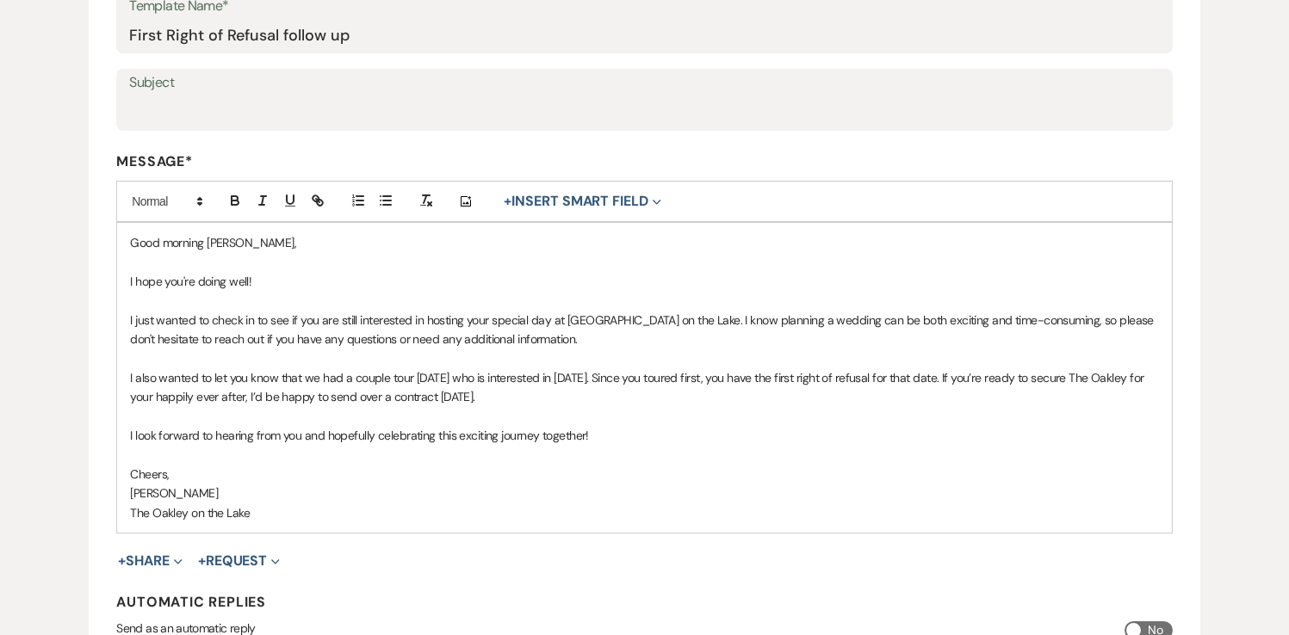
scroll to position [315, 0]
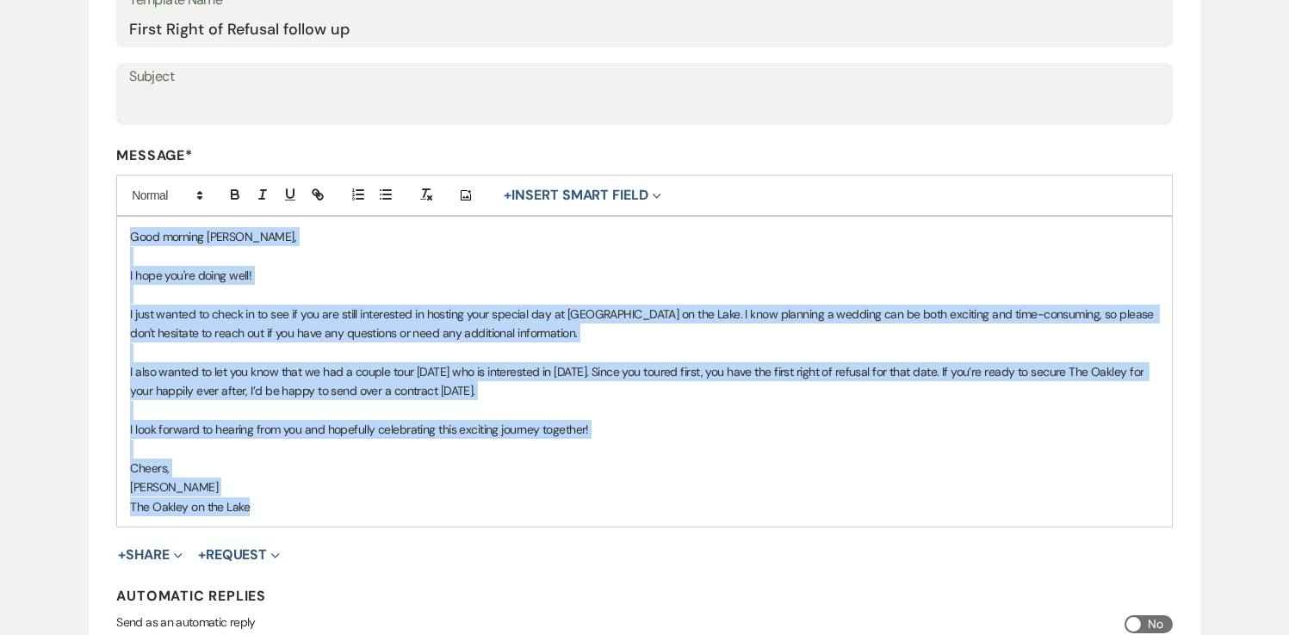
drag, startPoint x: 128, startPoint y: 236, endPoint x: 276, endPoint y: 507, distance: 308.6
click at [276, 507] on div "Good morning [PERSON_NAME], I hope you're doing well! I just wanted to check in…" at bounding box center [644, 372] width 1054 height 310
copy div "Good morning [PERSON_NAME], I hope you're doing well! I just wanted to check in…"
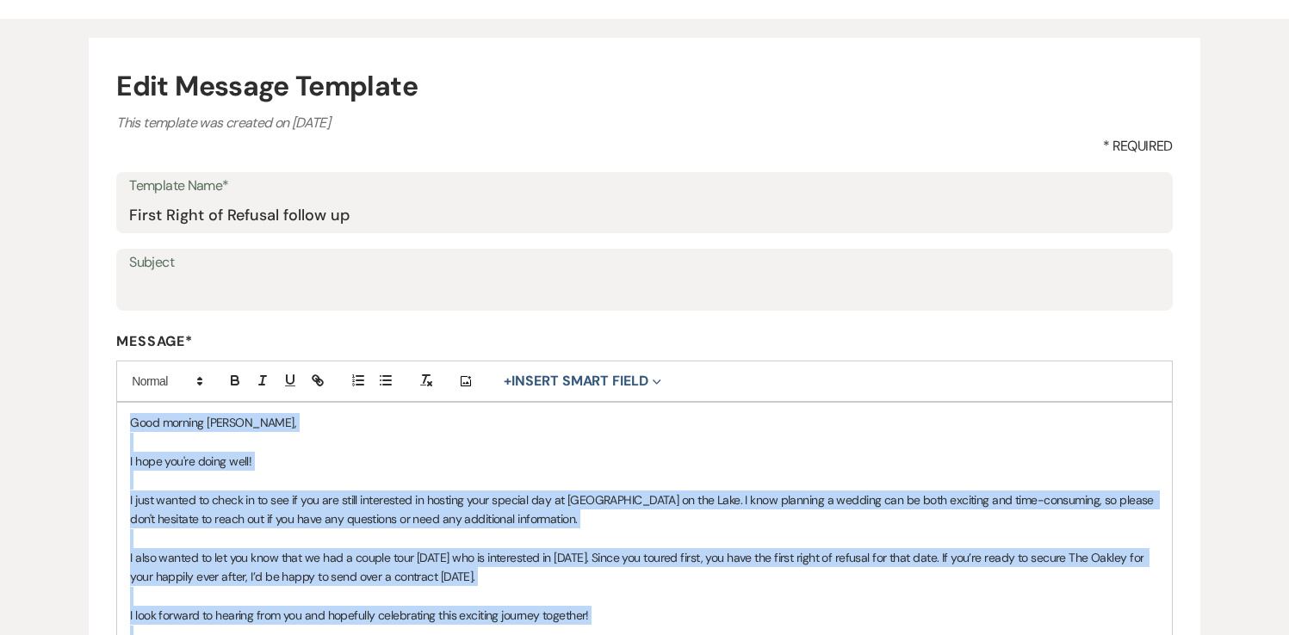
scroll to position [0, 0]
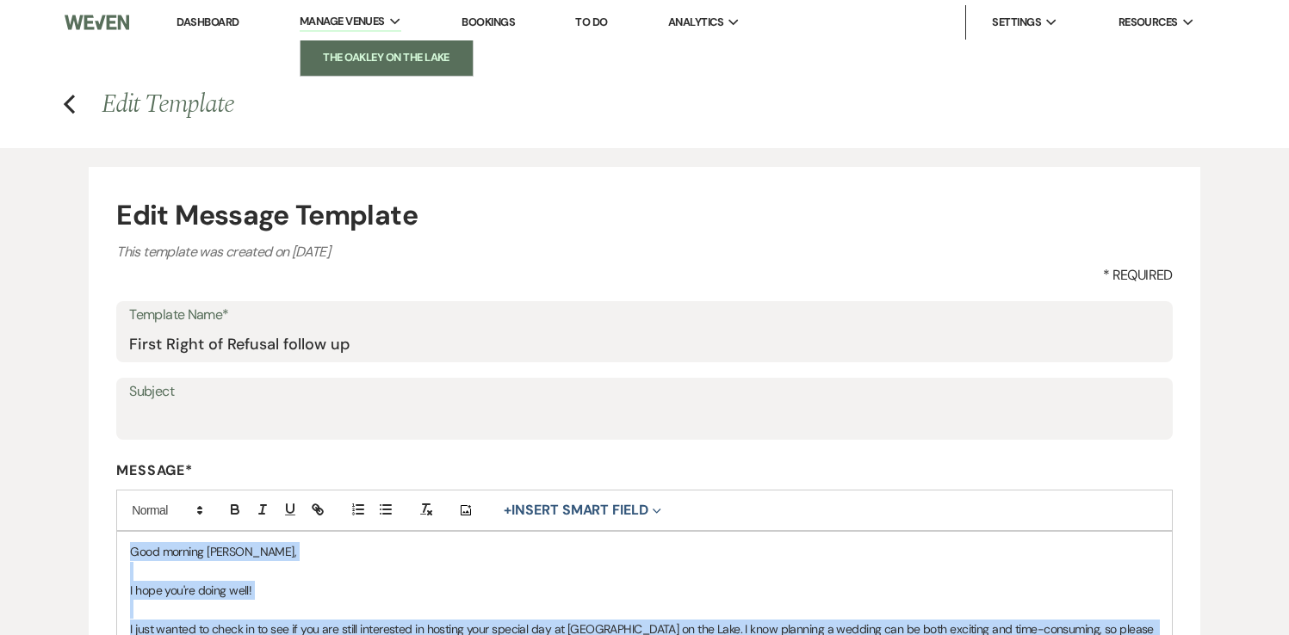
click at [354, 55] on li "The Oakley on the Lake" at bounding box center [386, 57] width 155 height 17
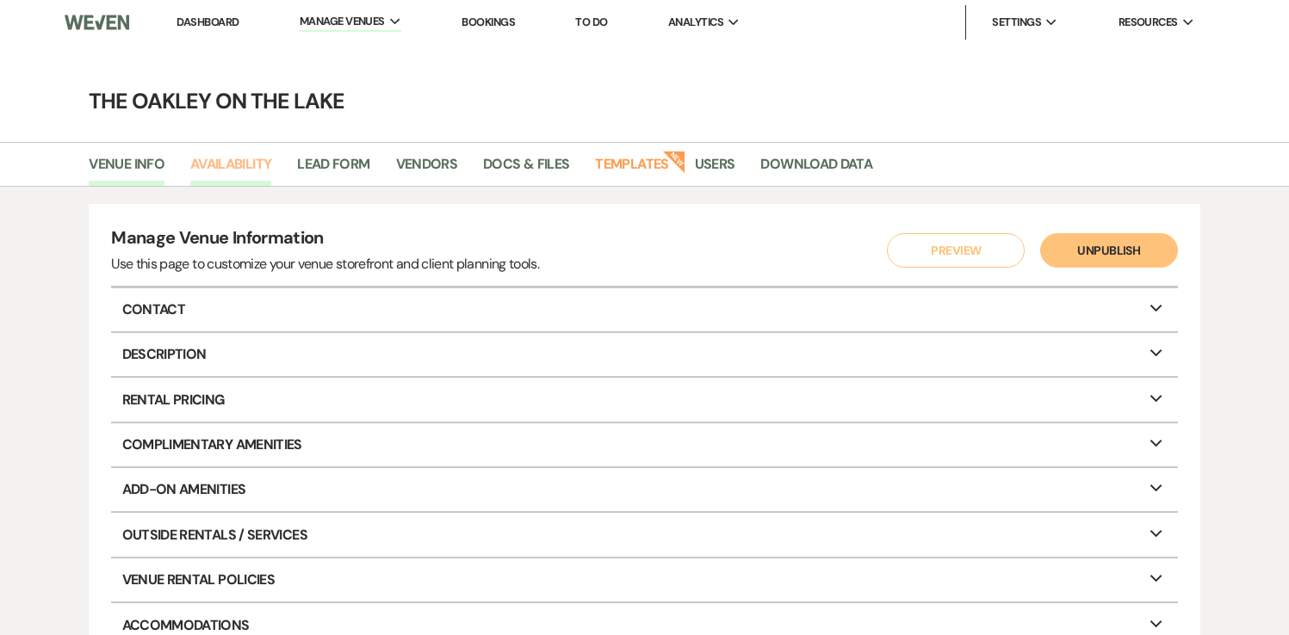
click at [225, 159] on link "Availability" at bounding box center [230, 169] width 81 height 33
select select "2"
select select "2026"
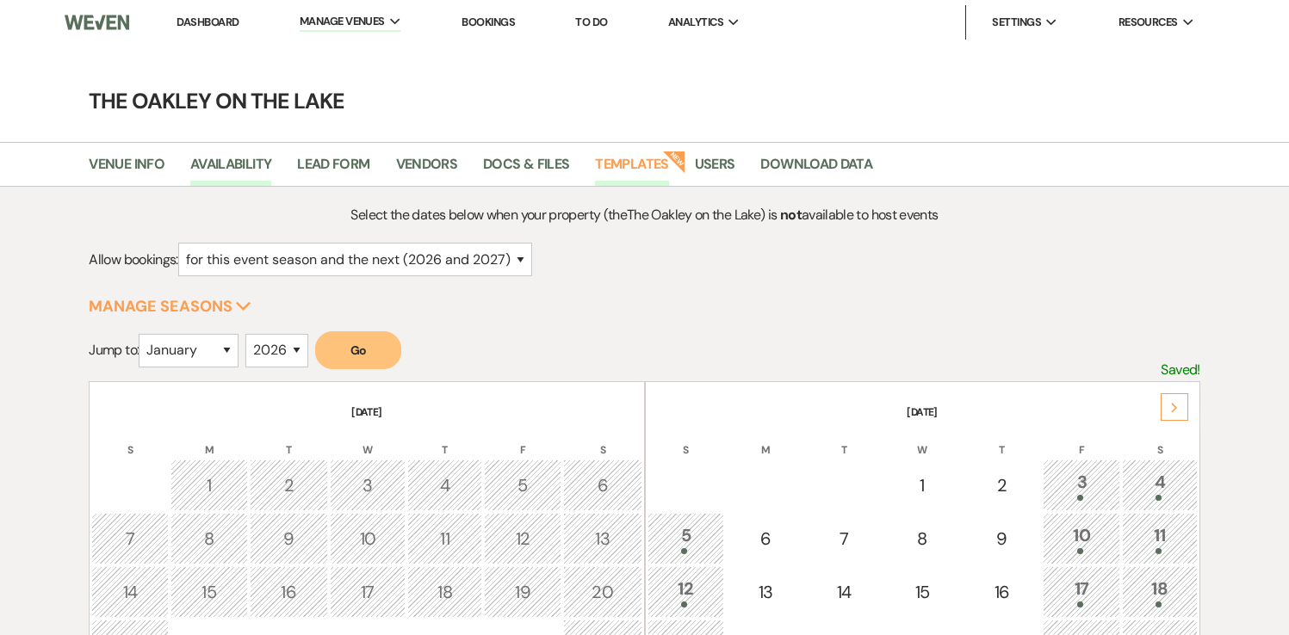
click at [620, 163] on link "Templates" at bounding box center [631, 169] width 73 height 33
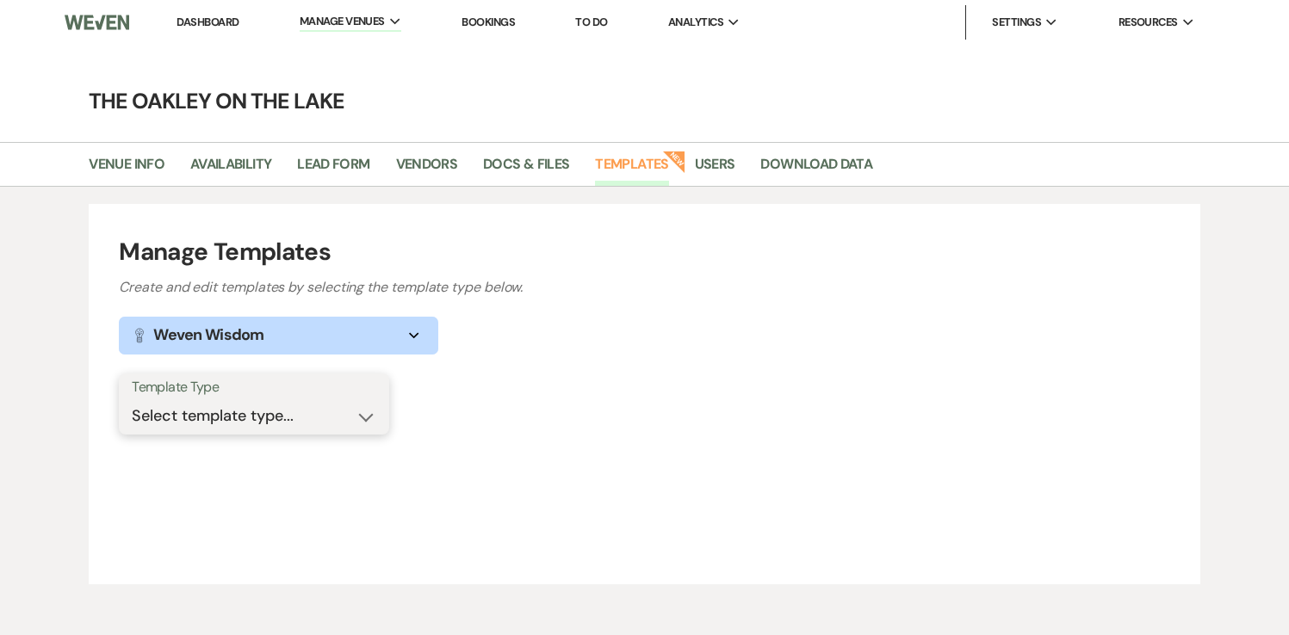
click at [364, 412] on select "Select template type... Task List Message Templates Payment Plan Inventory Item…" at bounding box center [254, 417] width 245 height 34
select select "Message Templates"
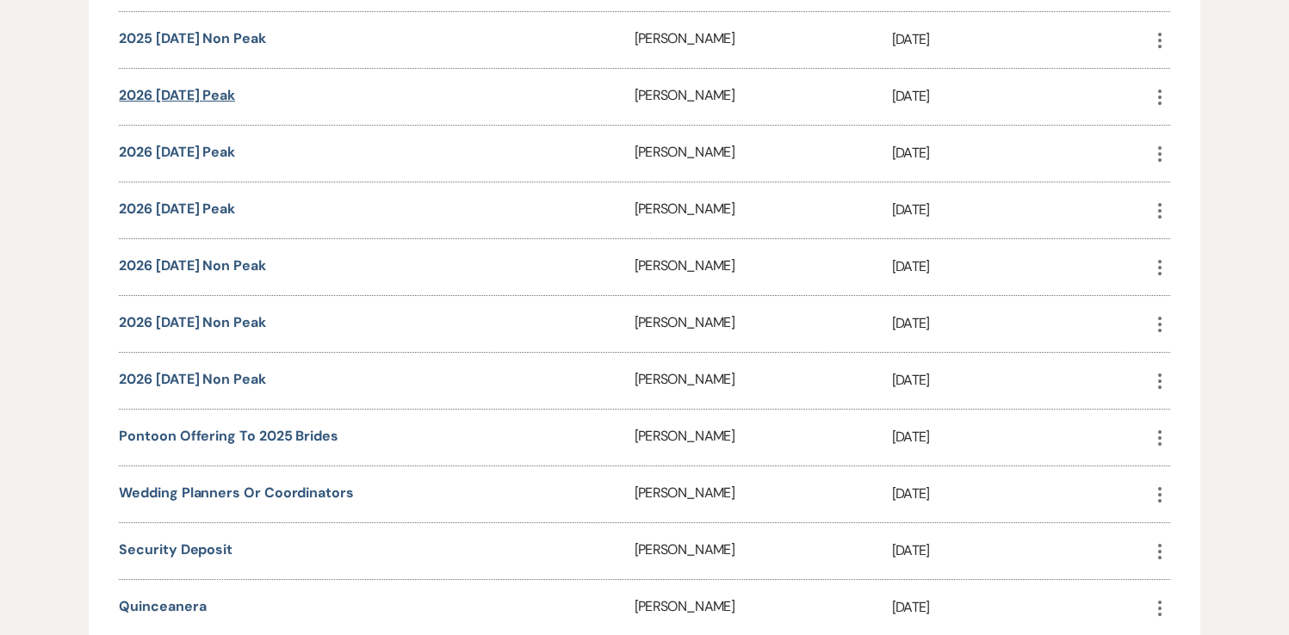
scroll to position [1683, 0]
click at [202, 84] on link "2026 [DATE] Peak" at bounding box center [177, 93] width 116 height 18
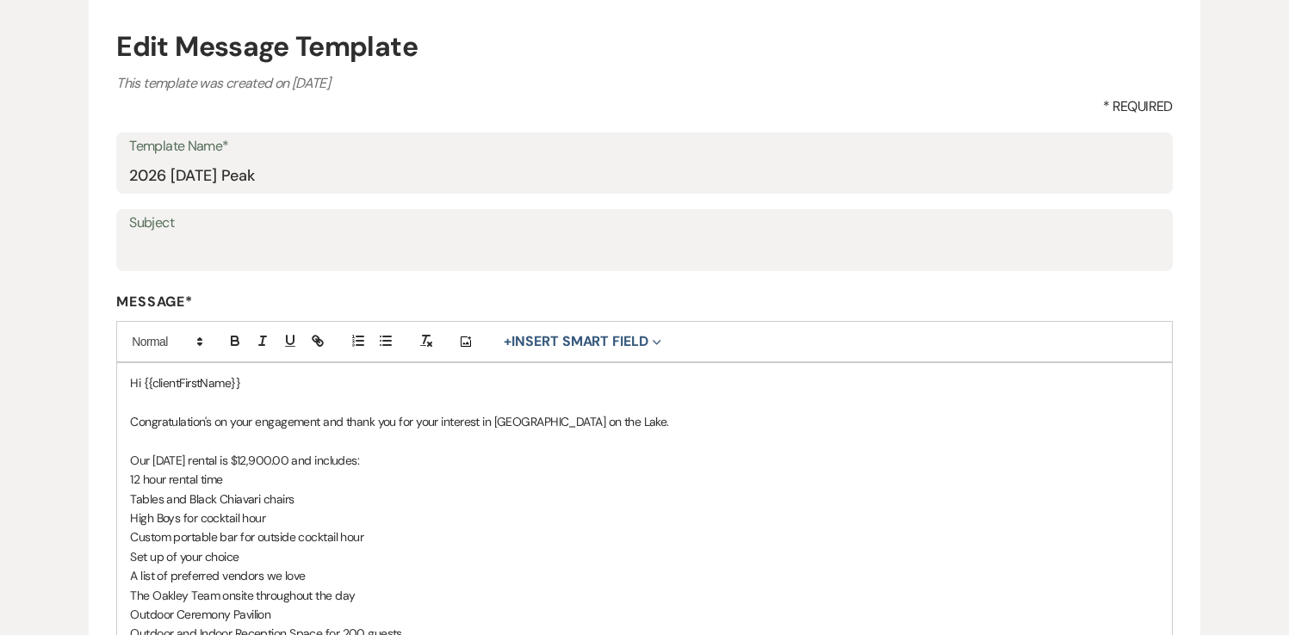
scroll to position [181, 0]
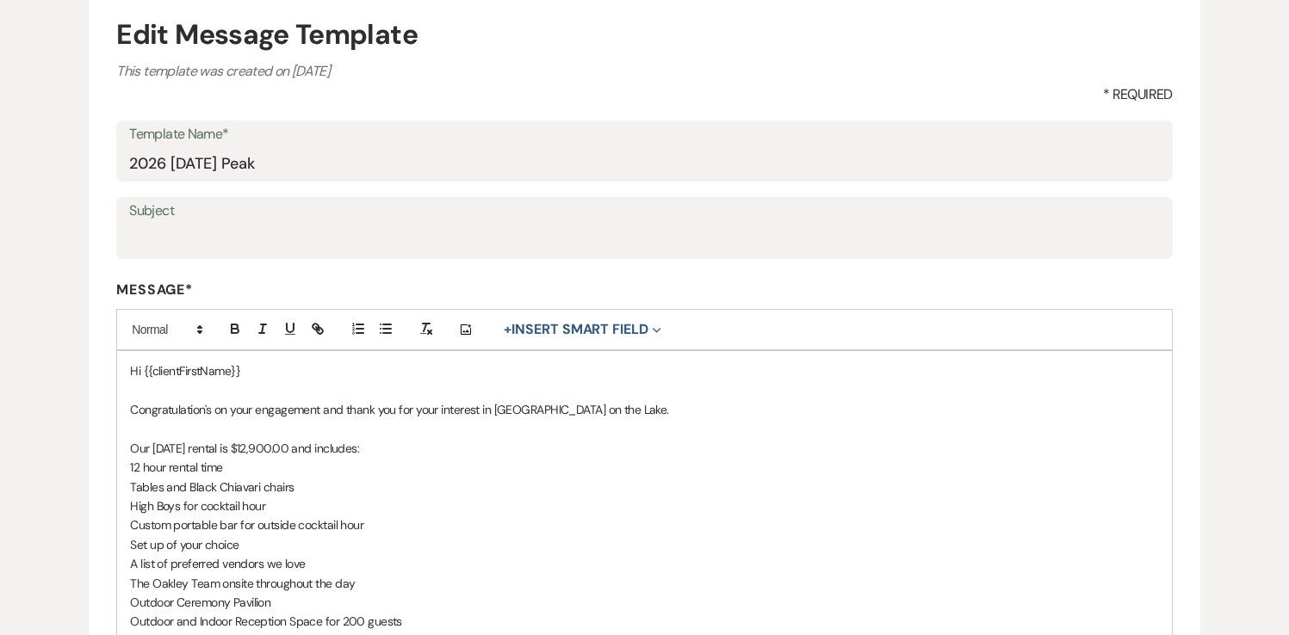
click at [125, 446] on div "Hi {{clientFirstName}} Congratulation's on your engagement and thank you for yo…" at bounding box center [644, 641] width 1054 height 580
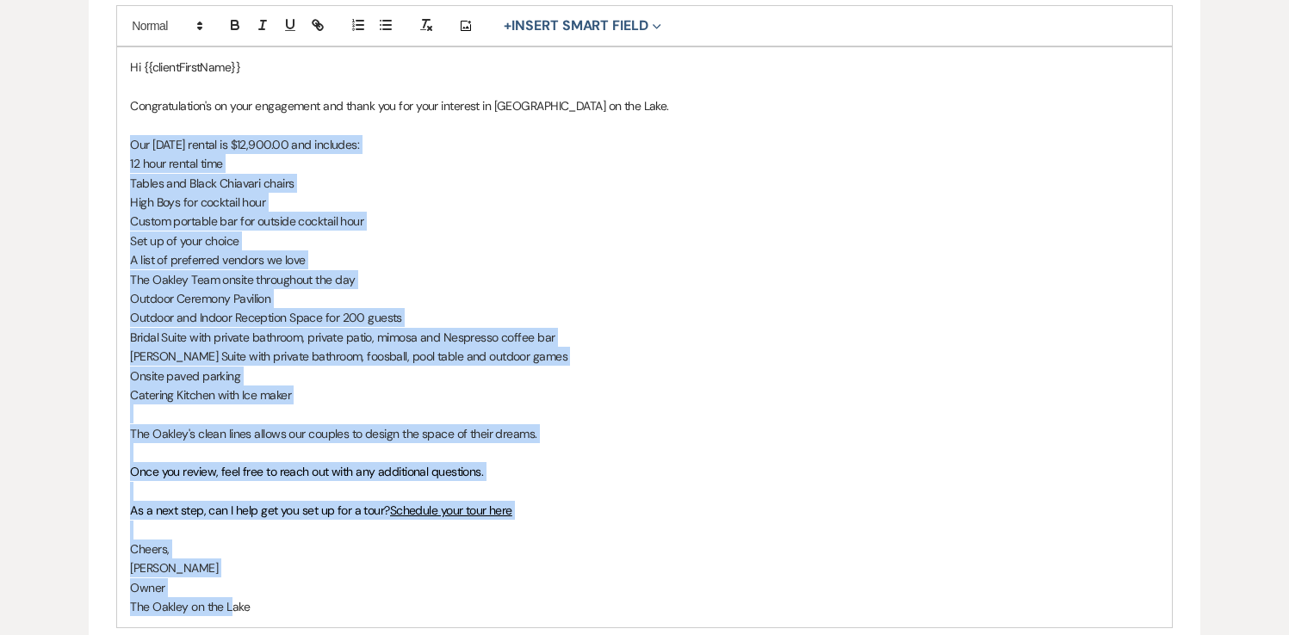
scroll to position [492, 0]
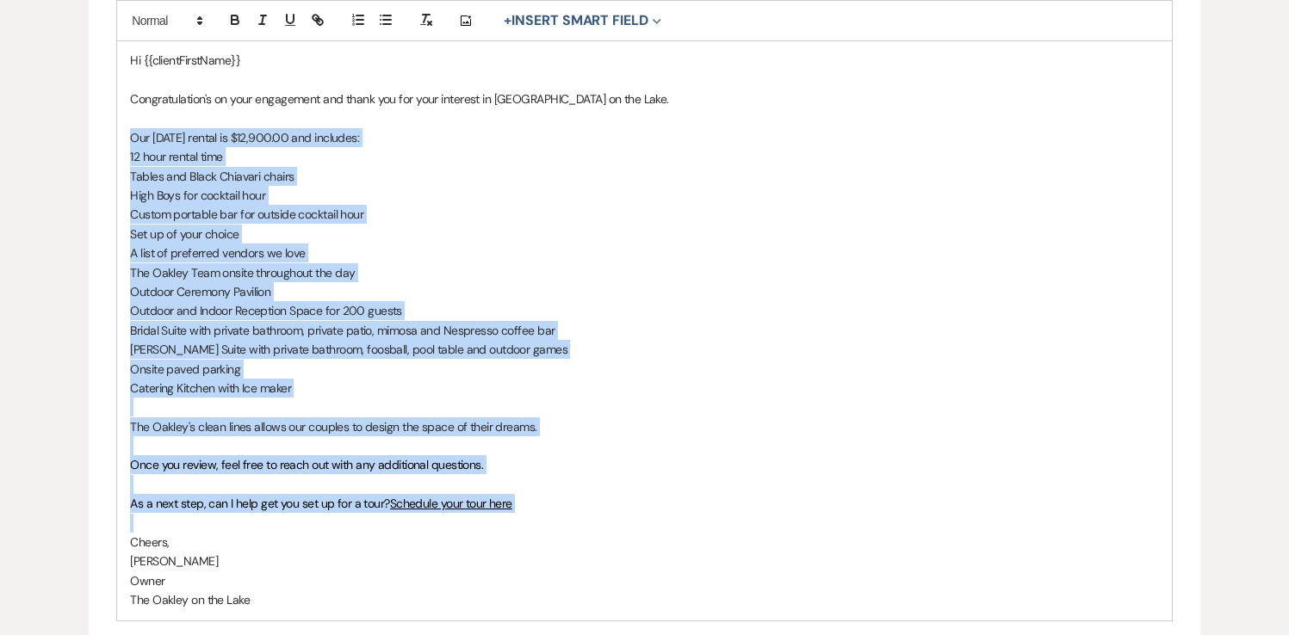
drag, startPoint x: 130, startPoint y: 447, endPoint x: 231, endPoint y: 530, distance: 130.3
click at [231, 530] on div "Hi {{clientFirstName}} Congratulation's on your engagement and thank you for yo…" at bounding box center [644, 330] width 1054 height 580
copy div "Our Saturday rental is $12,900.00 and includes: 12 hour rental time Tables and …"
